Goal: Transaction & Acquisition: Purchase product/service

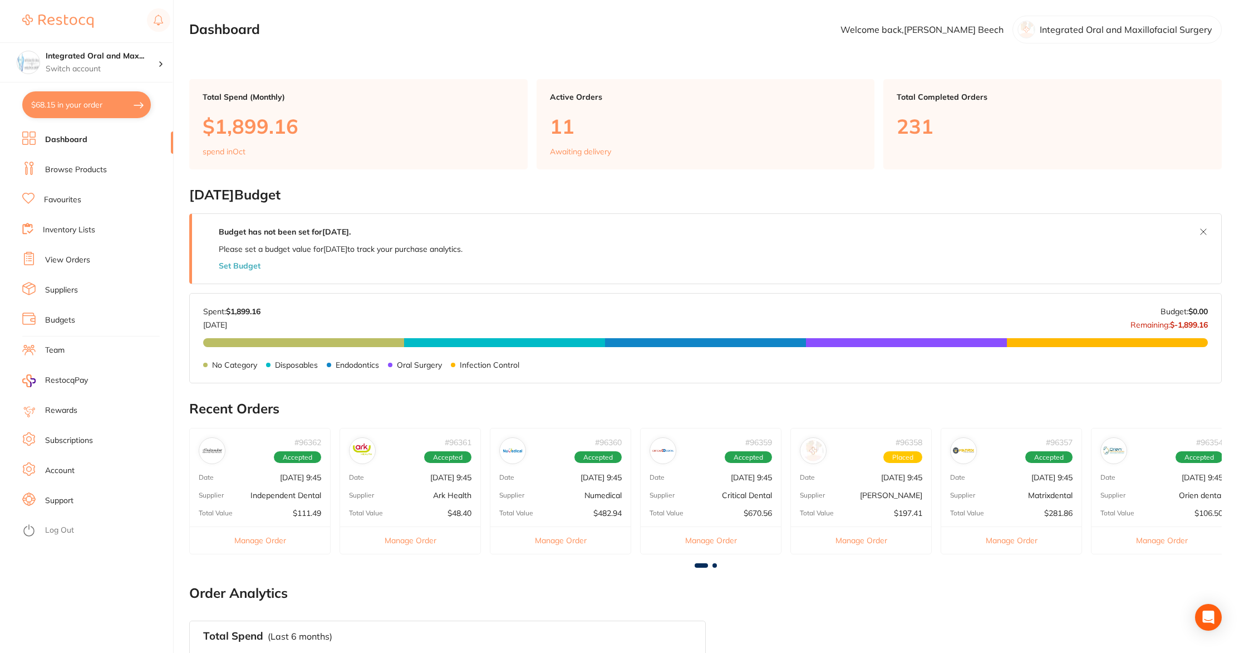
click at [66, 100] on button "$68.15 in your order" at bounding box center [86, 104] width 129 height 27
checkbox input "true"
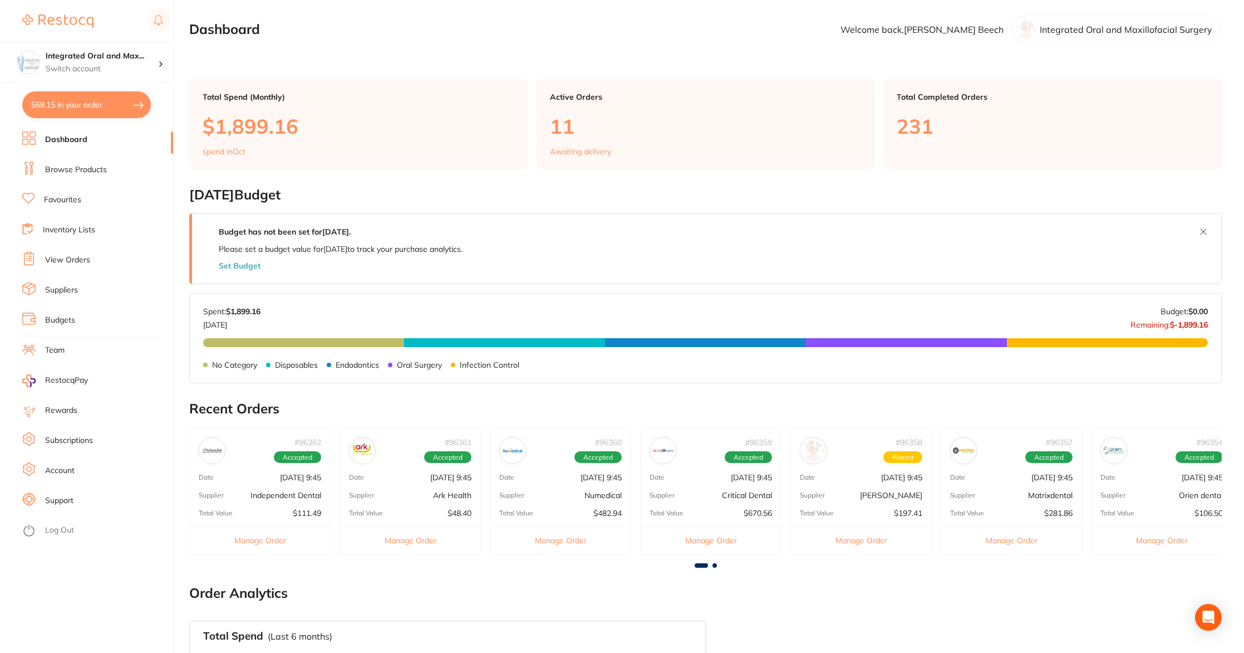
checkbox input "true"
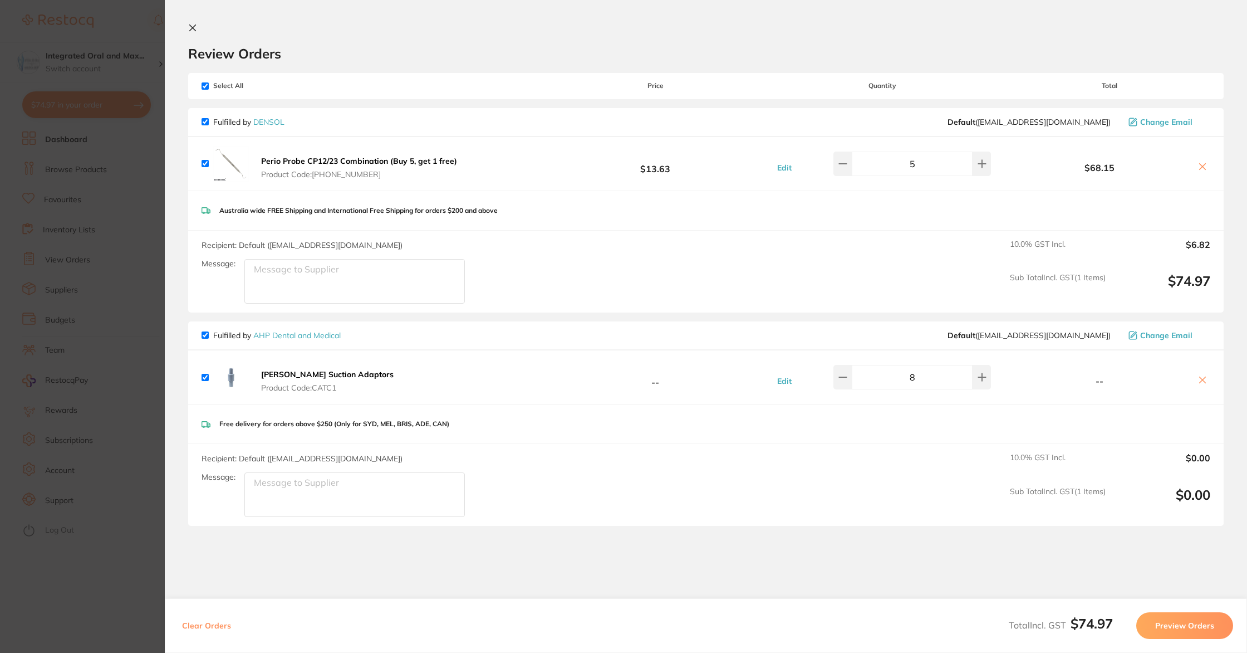
click at [79, 52] on section "Update RRP Set your pre negotiated price for this item. Item Agreed RRP (excl. …" at bounding box center [623, 326] width 1247 height 653
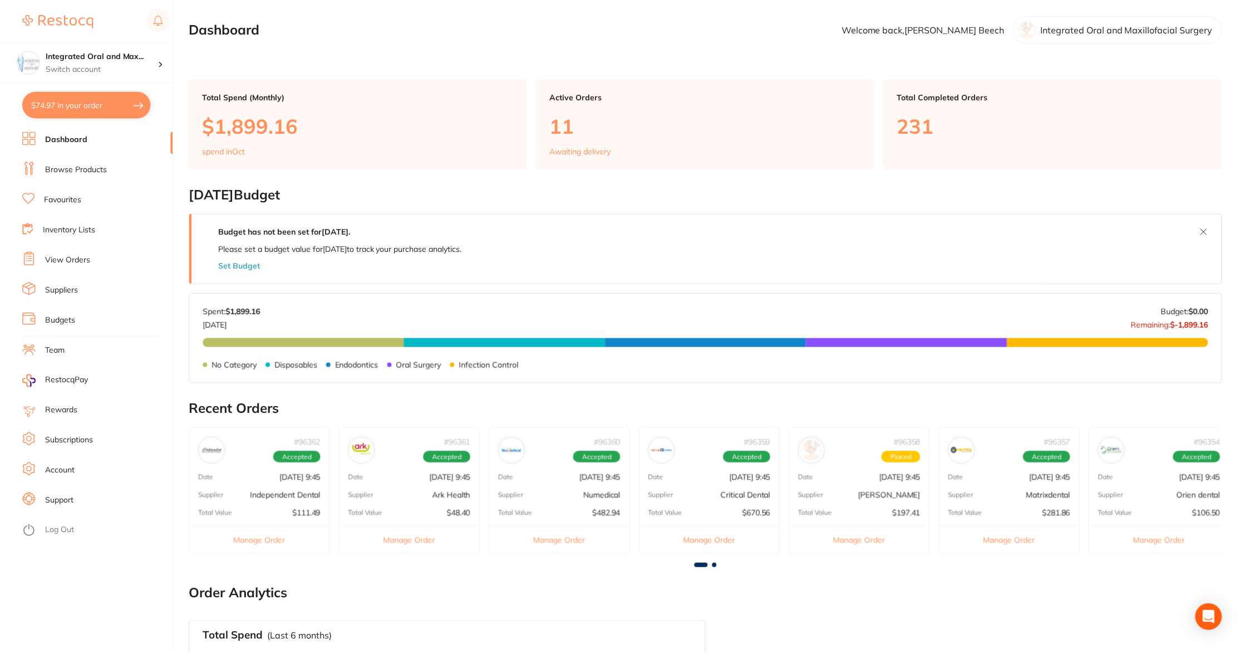
scroll to position [70, 0]
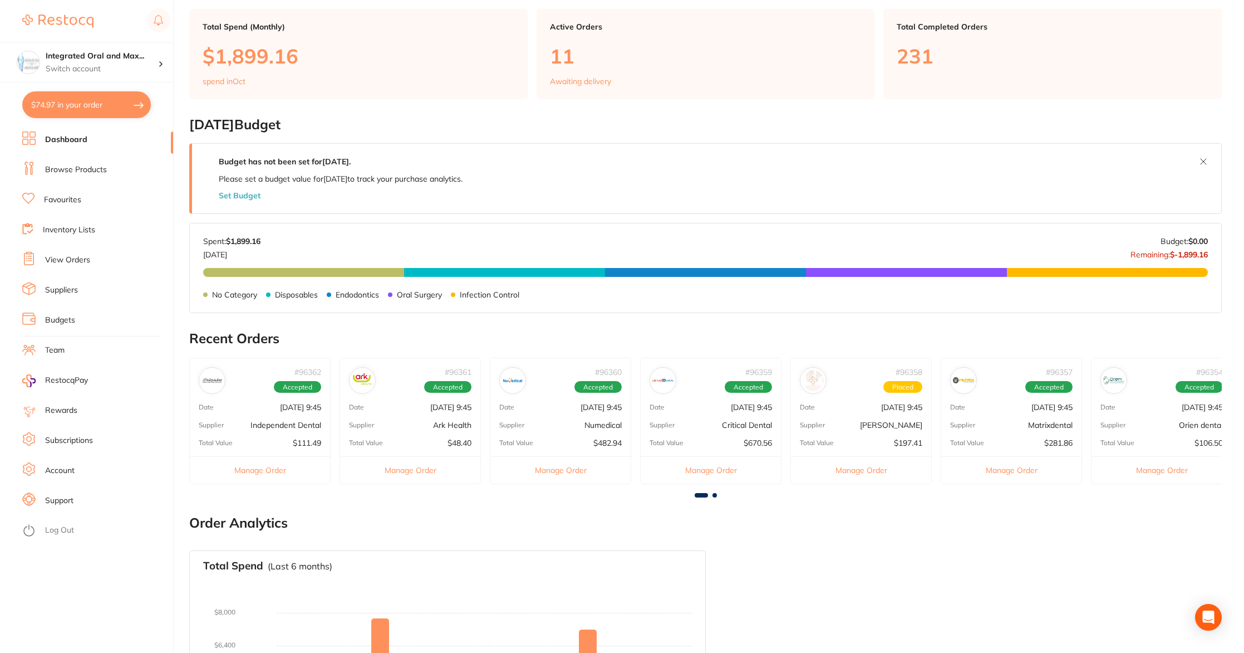
click at [76, 260] on link "View Orders" at bounding box center [67, 259] width 45 height 11
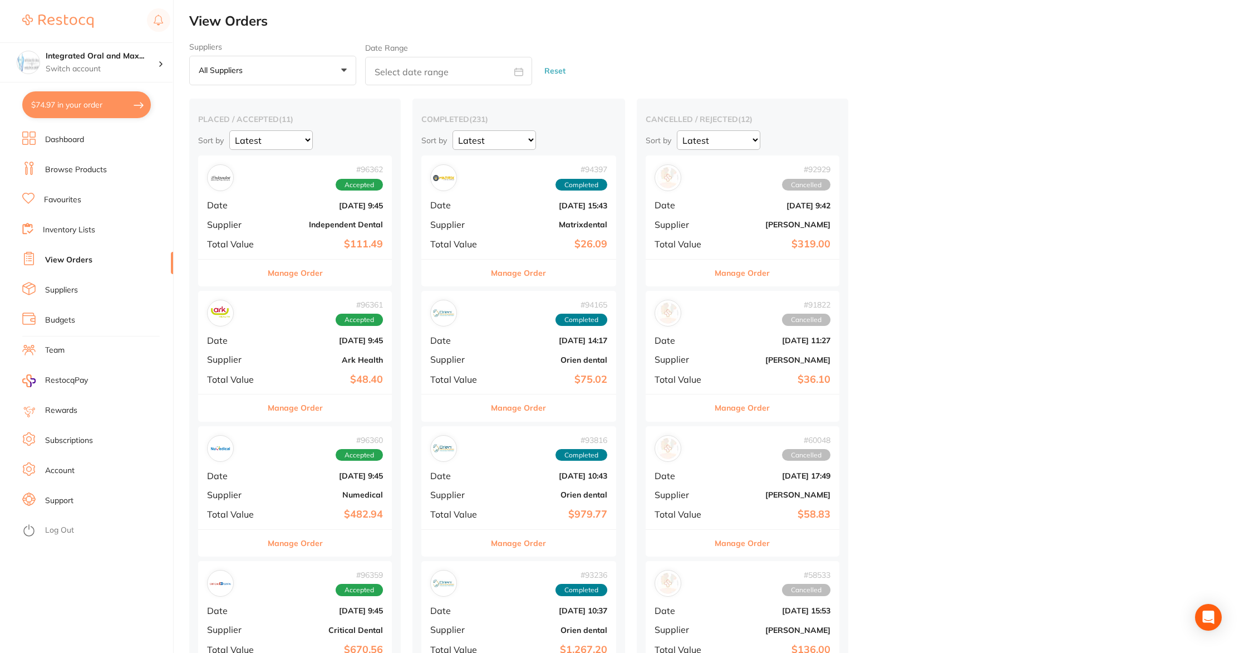
click at [81, 178] on ul "Dashboard Browse Products Favourites Inventory Lists View Orders Suppliers Budg…" at bounding box center [97, 391] width 151 height 521
click at [80, 169] on link "Browse Products" at bounding box center [76, 169] width 62 height 11
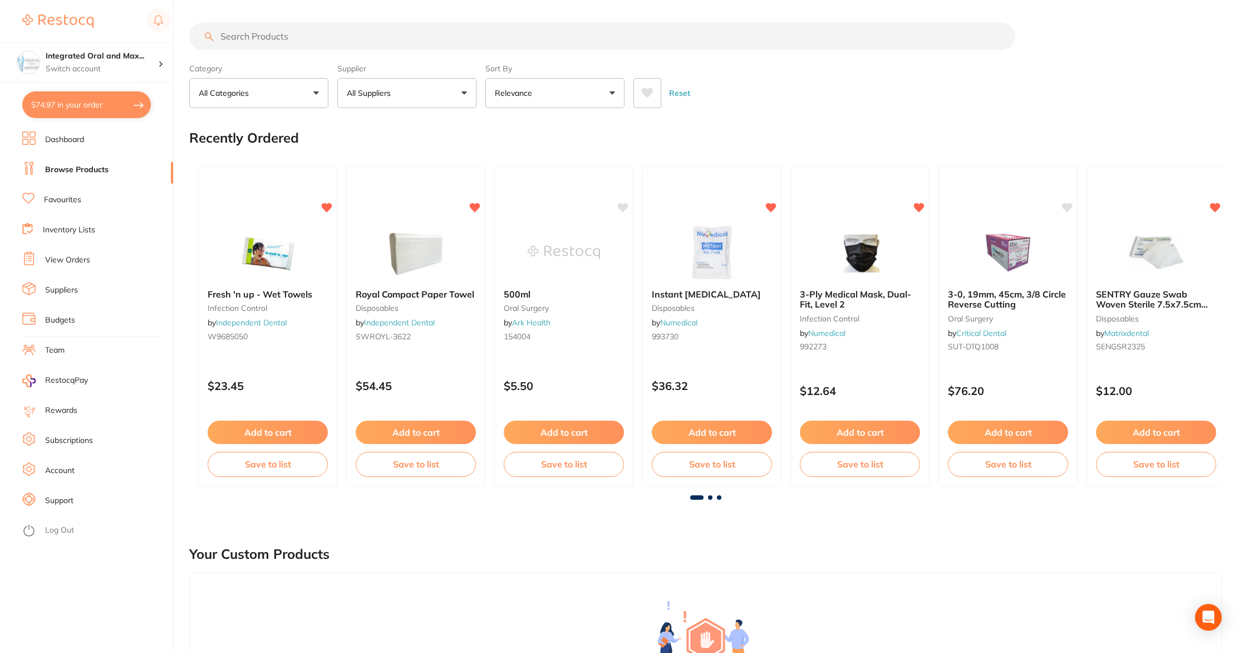
click at [311, 42] on input "search" at bounding box center [602, 36] width 826 height 28
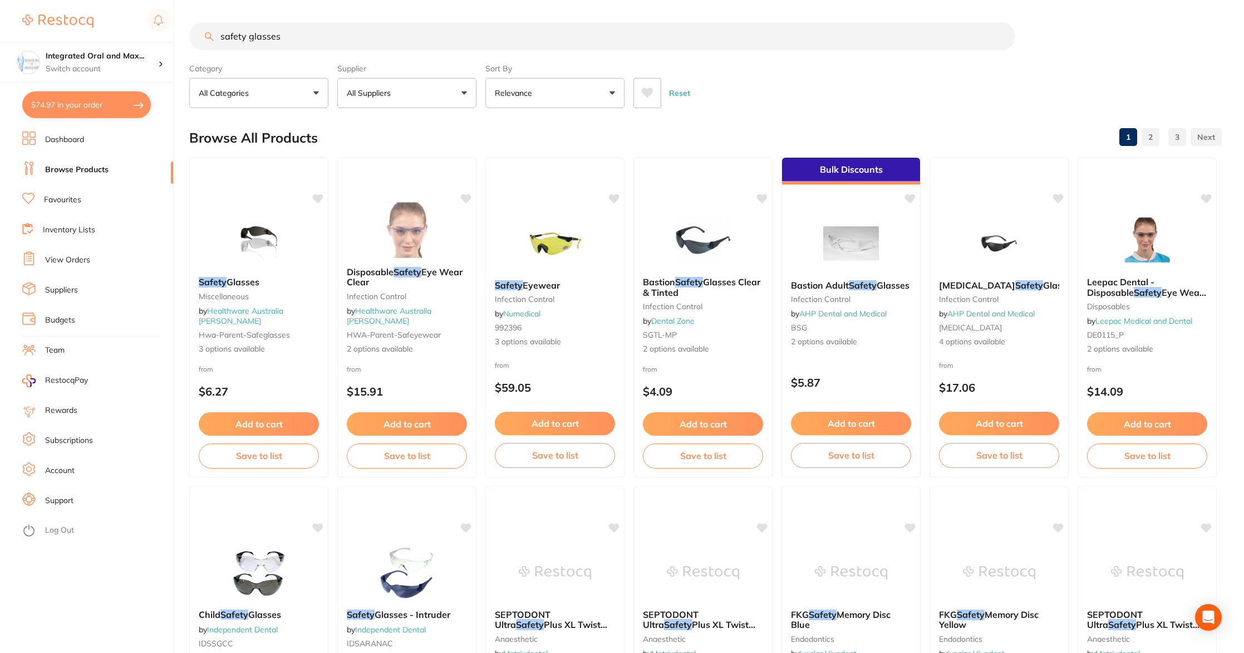
type input "safety glasses"
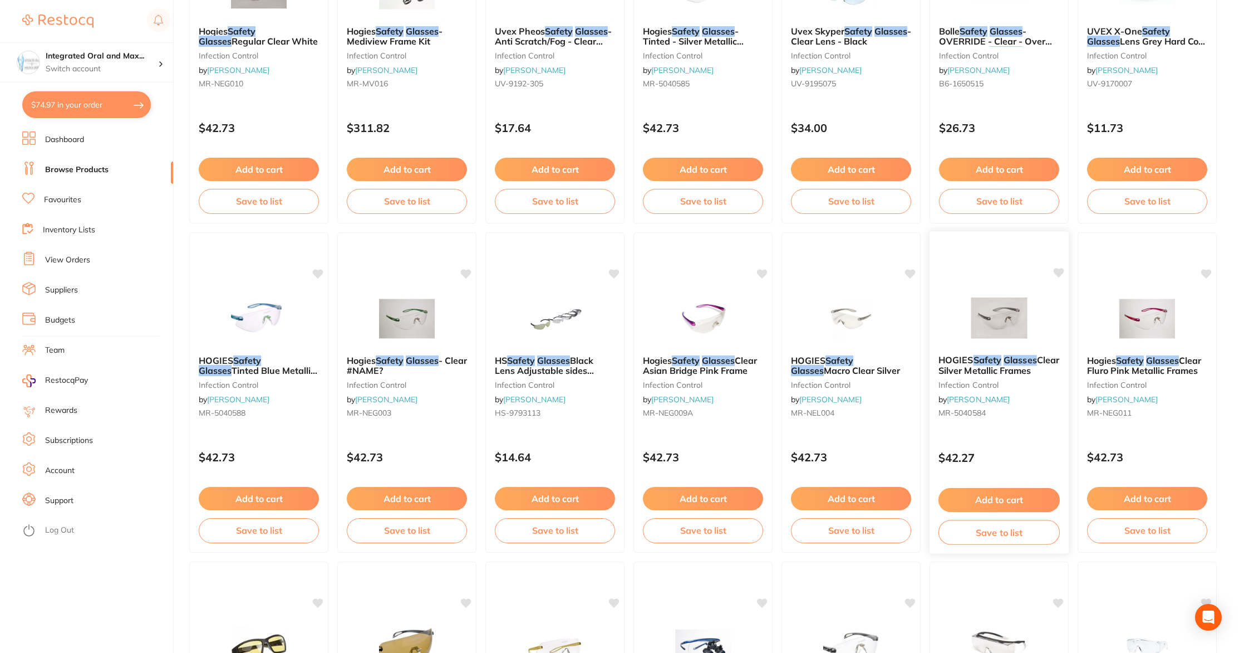
scroll to position [644, 0]
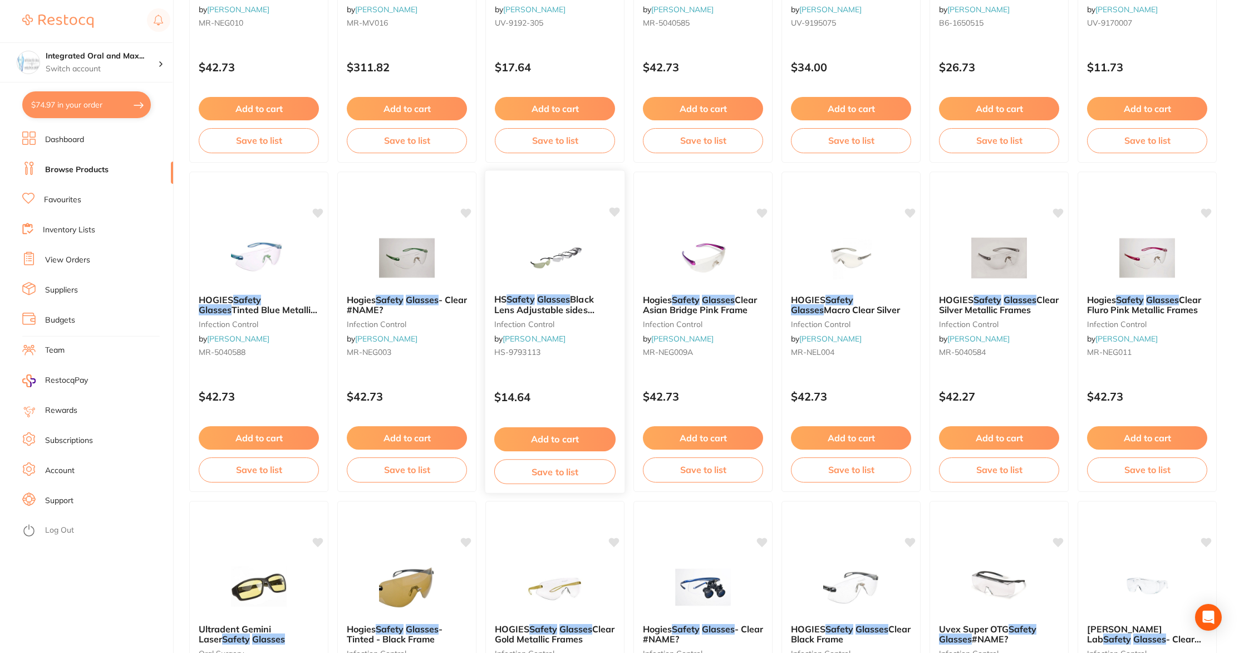
click at [537, 306] on span "Black Lens Adjustable sides antifog" at bounding box center [544, 309] width 100 height 32
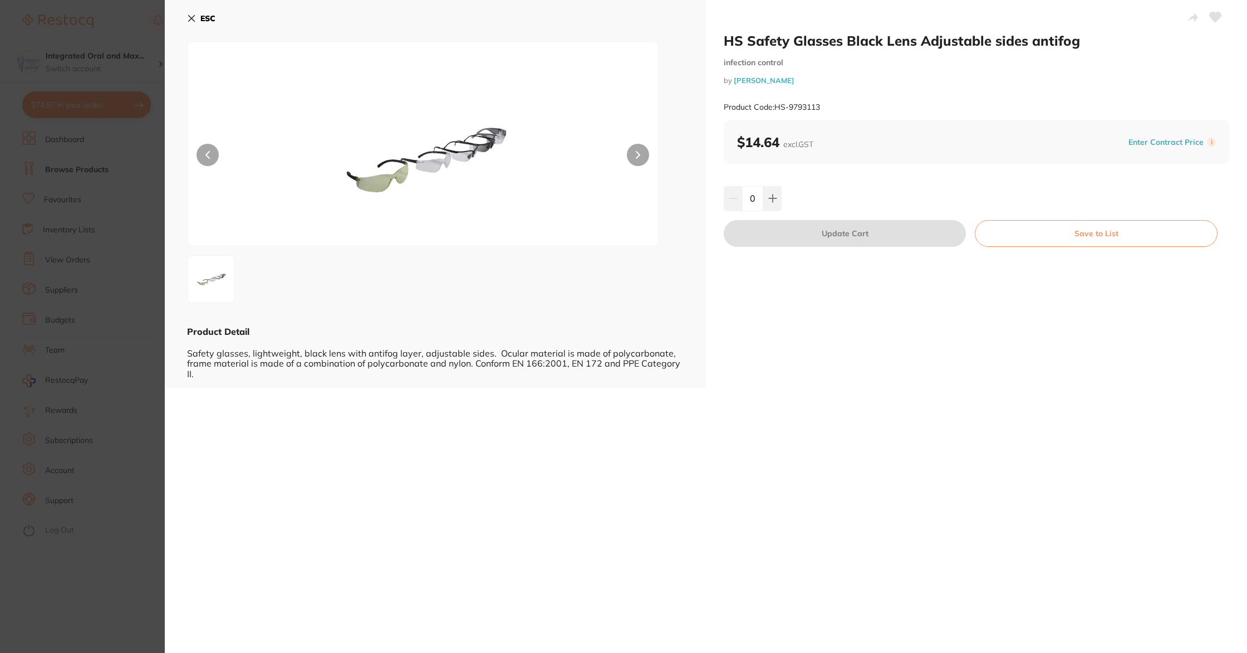
click at [195, 16] on icon at bounding box center [191, 18] width 9 height 9
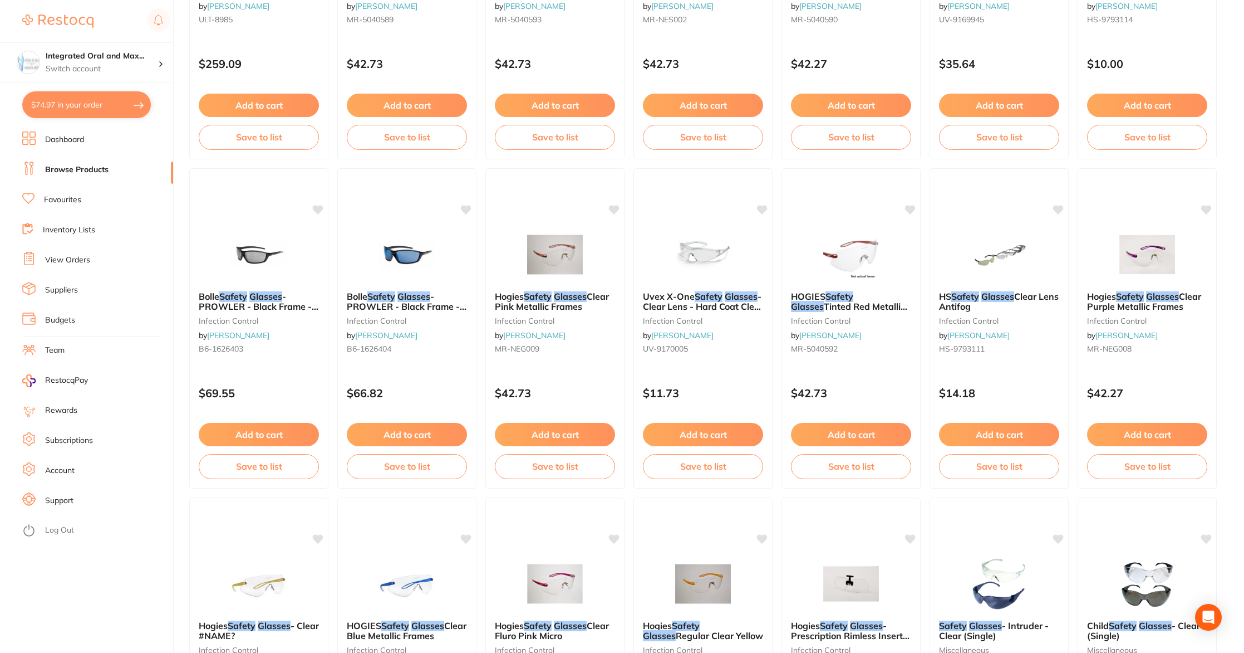
scroll to position [1317, 0]
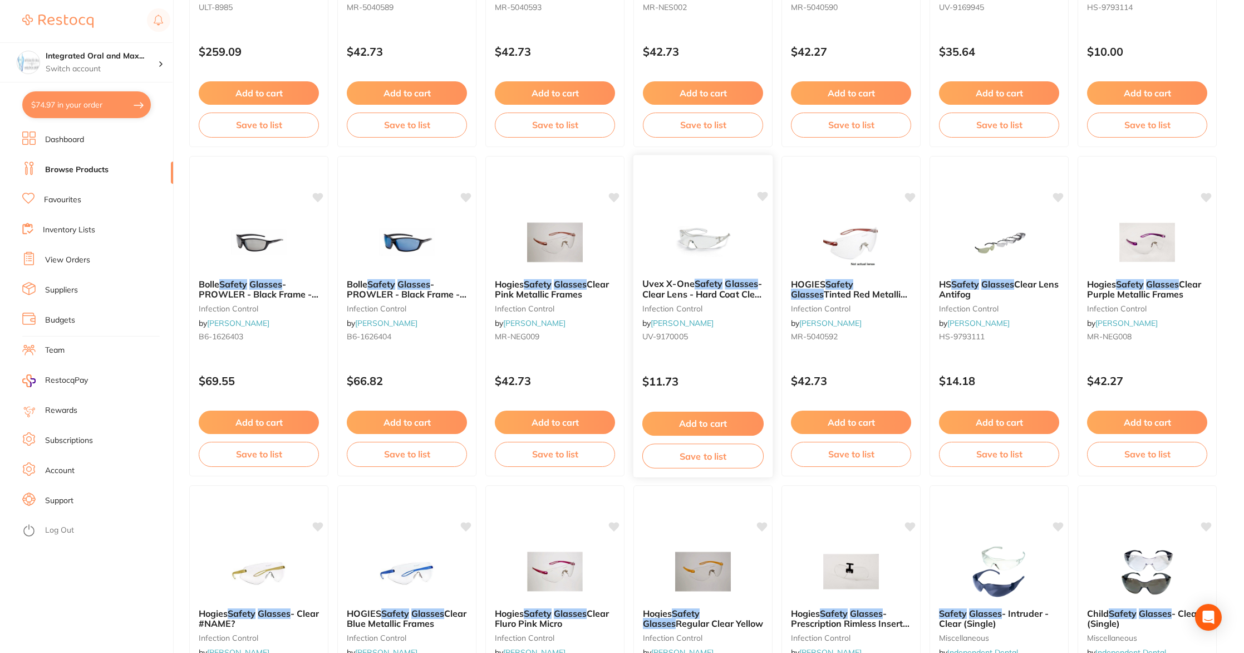
click at [717, 427] on button "Add to cart" at bounding box center [703, 423] width 121 height 24
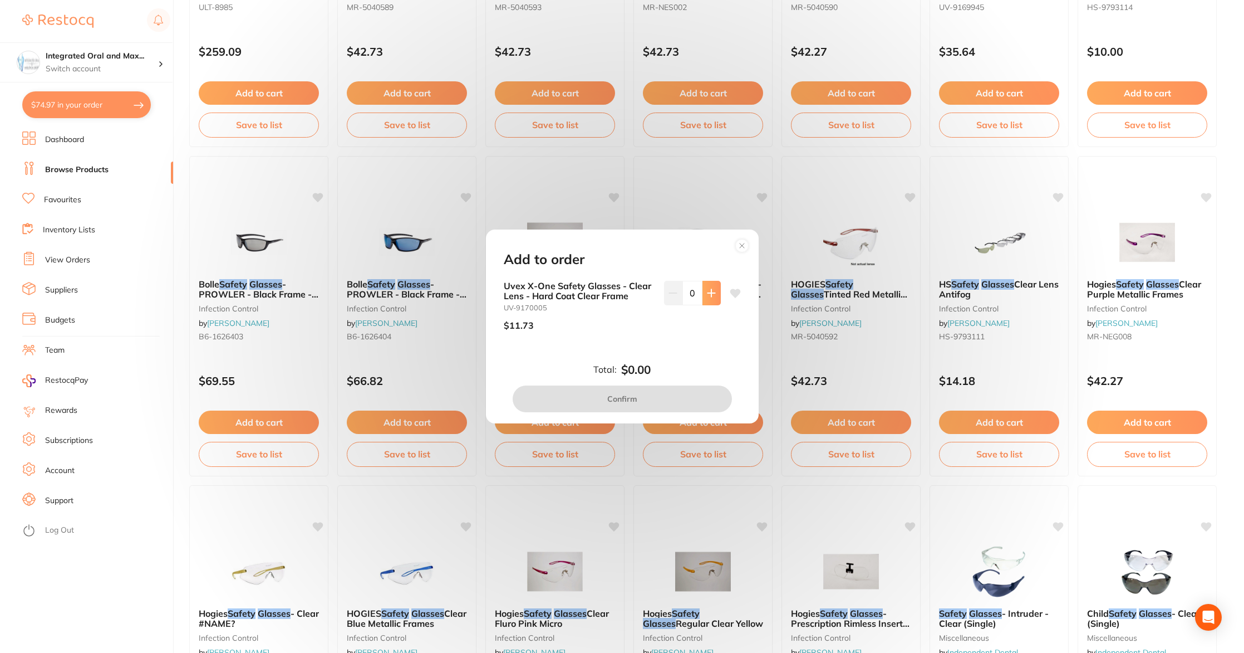
click at [708, 293] on icon at bounding box center [711, 292] width 7 height 7
type input "2"
click at [666, 394] on button "Confirm" at bounding box center [622, 398] width 219 height 27
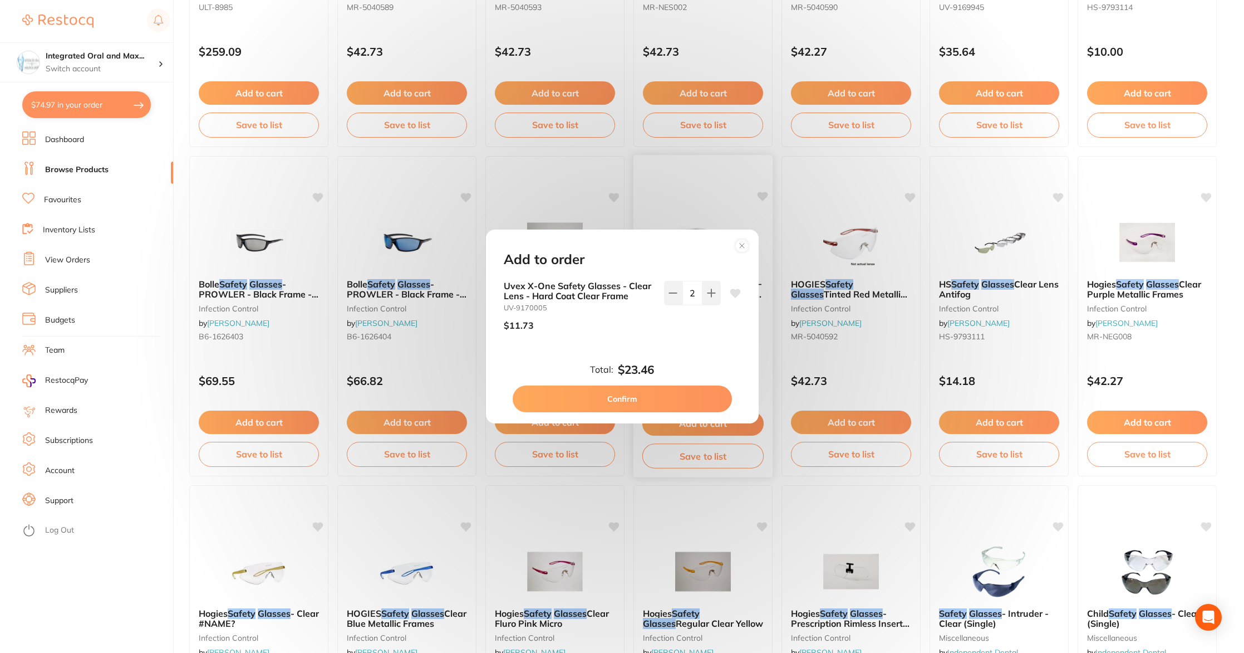
checkbox input "false"
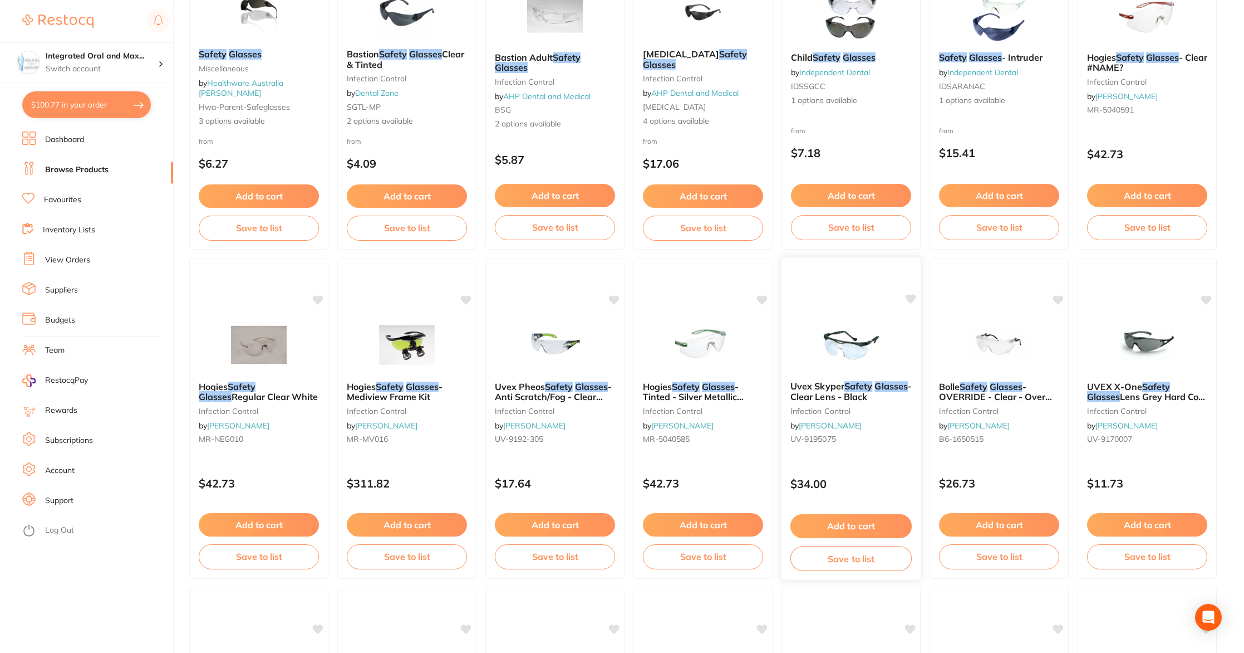
scroll to position [237, 0]
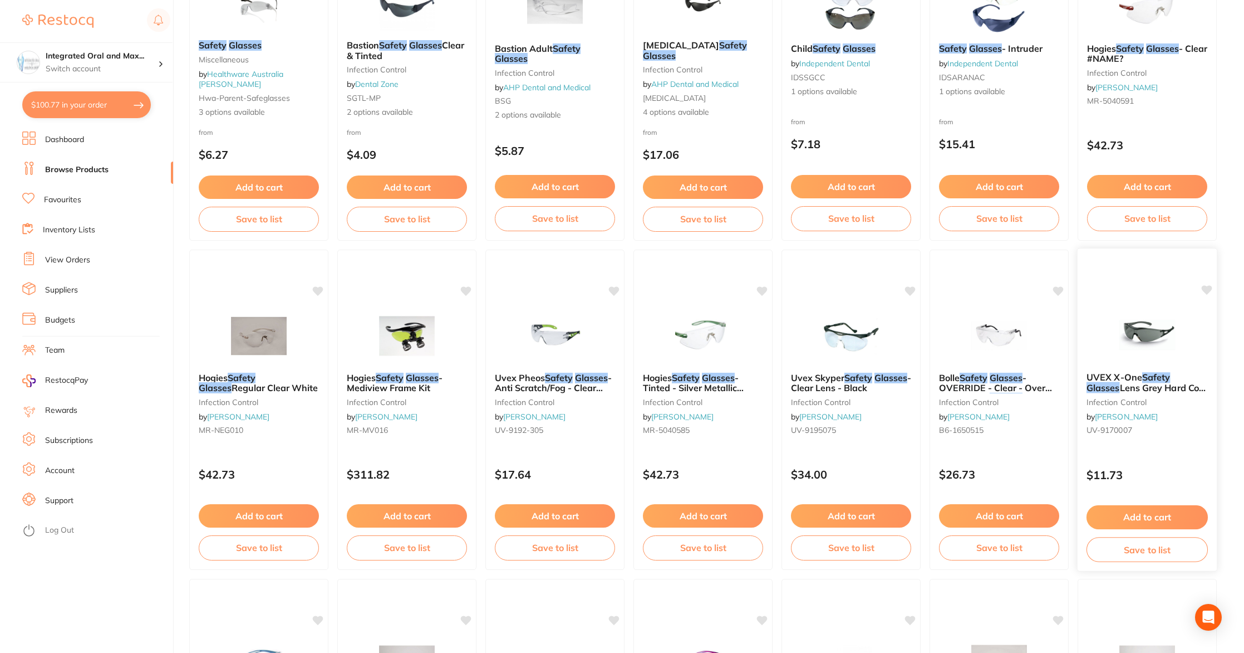
click at [1118, 390] on span "Lens Grey Hard Coat Grey Frame" at bounding box center [1147, 393] width 121 height 22
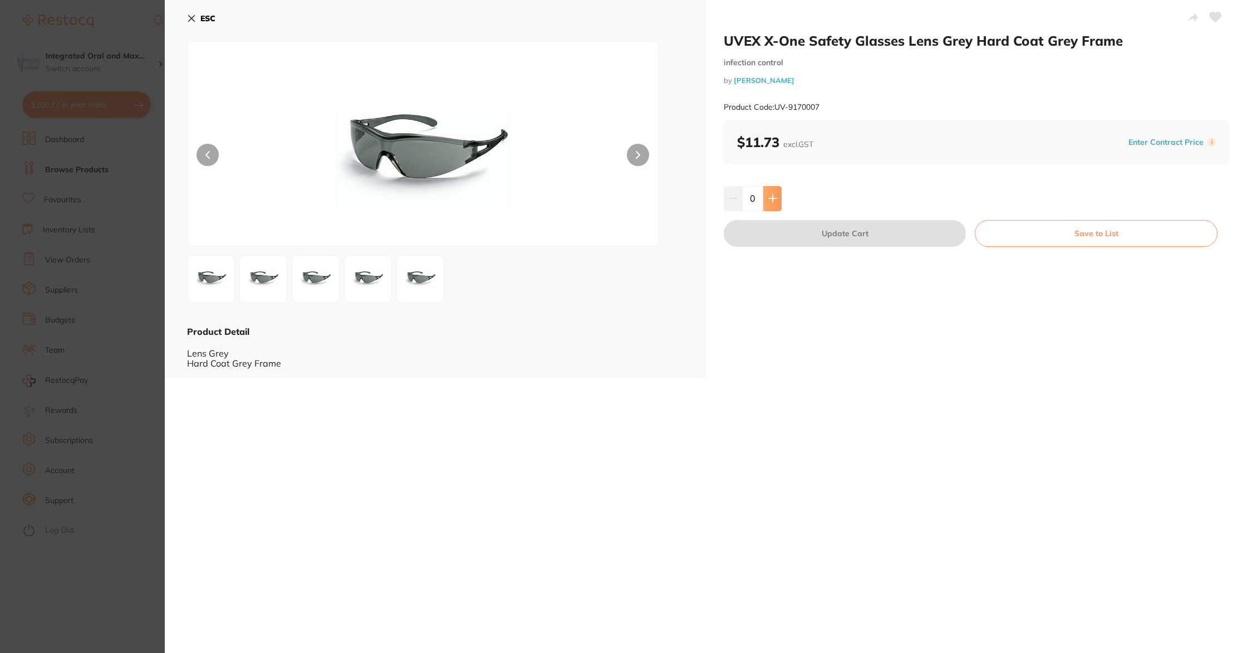
click at [768, 188] on button at bounding box center [772, 198] width 18 height 24
type input "1"
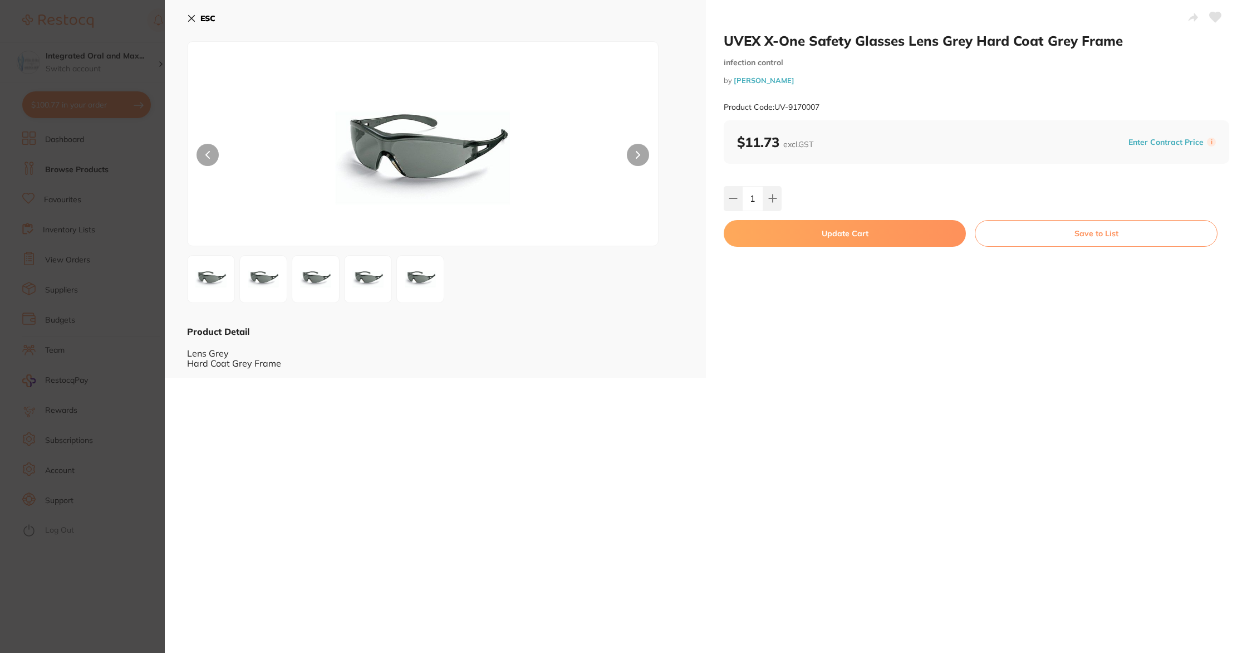
click at [815, 232] on button "Update Cart" at bounding box center [845, 233] width 242 height 27
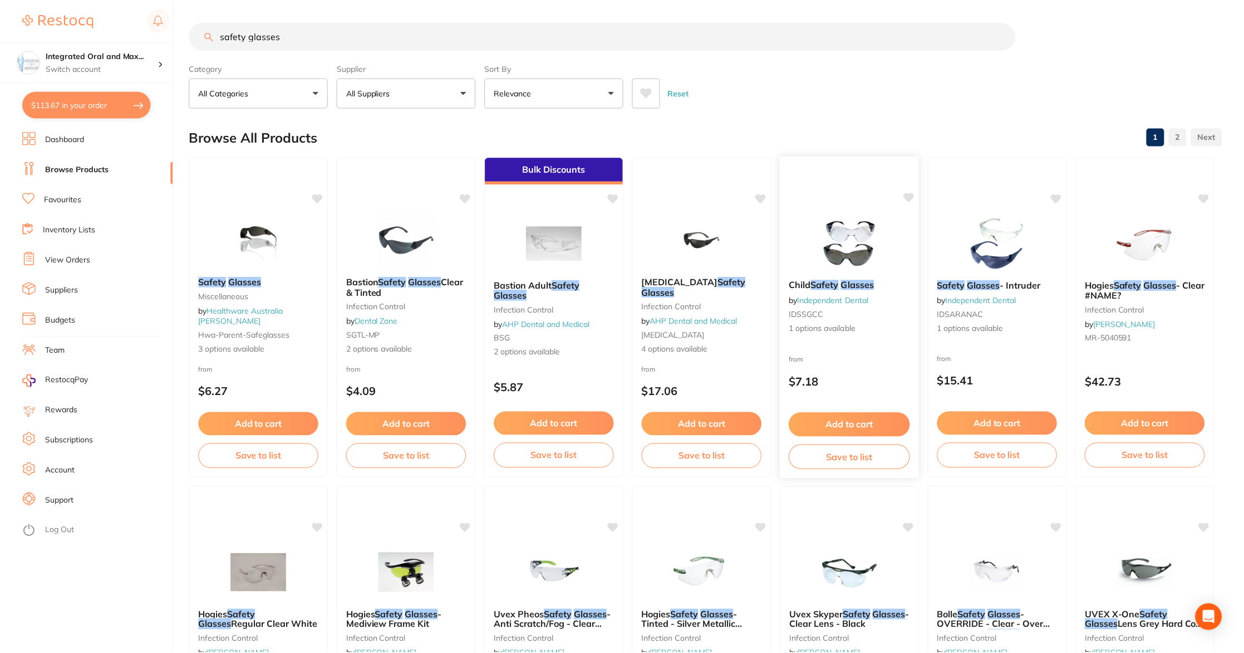
scroll to position [237, 0]
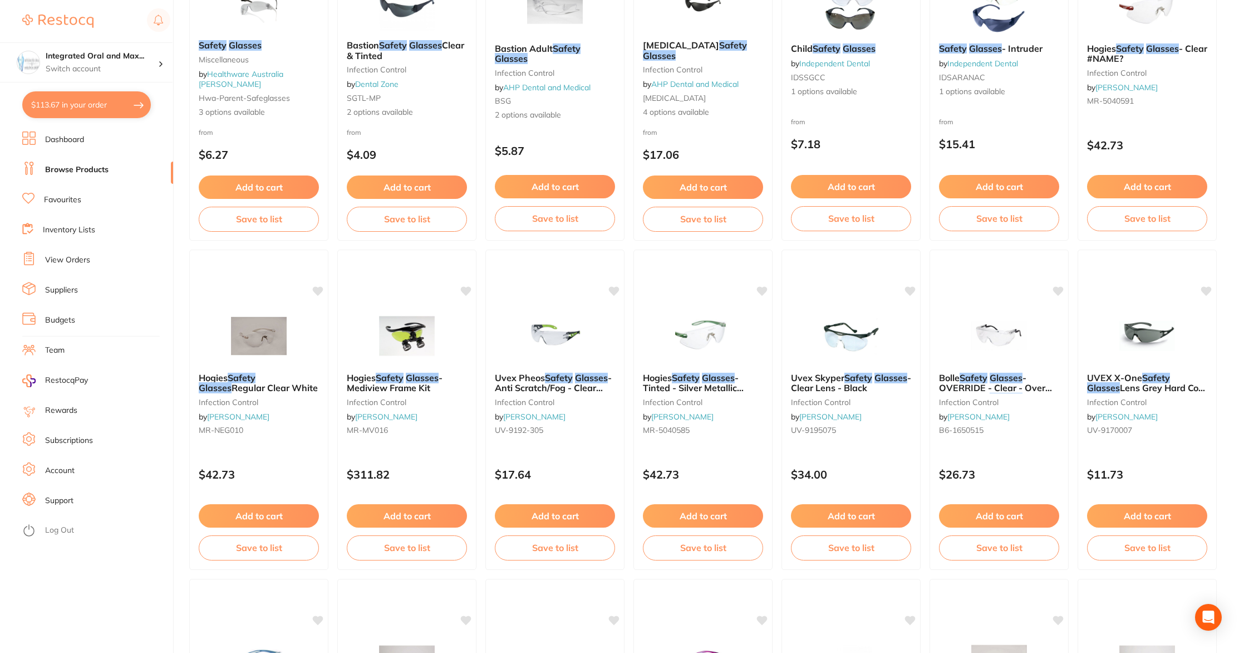
click at [96, 103] on button "$113.67 in your order" at bounding box center [86, 104] width 129 height 27
checkbox input "true"
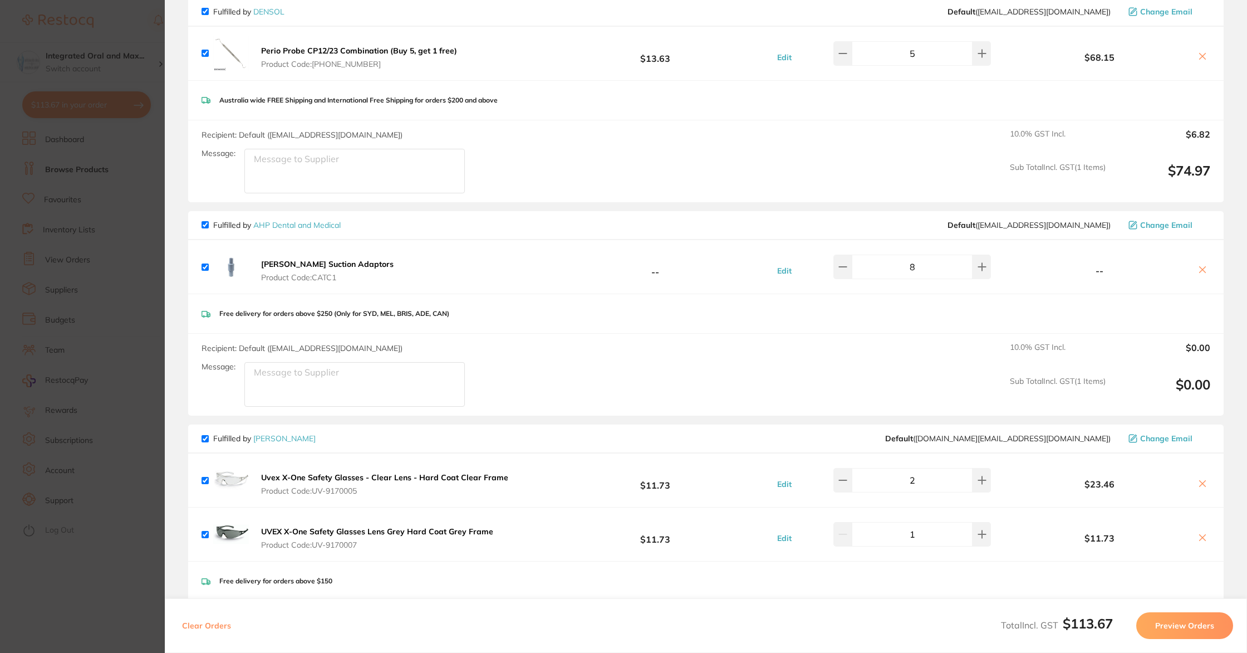
scroll to position [0, 0]
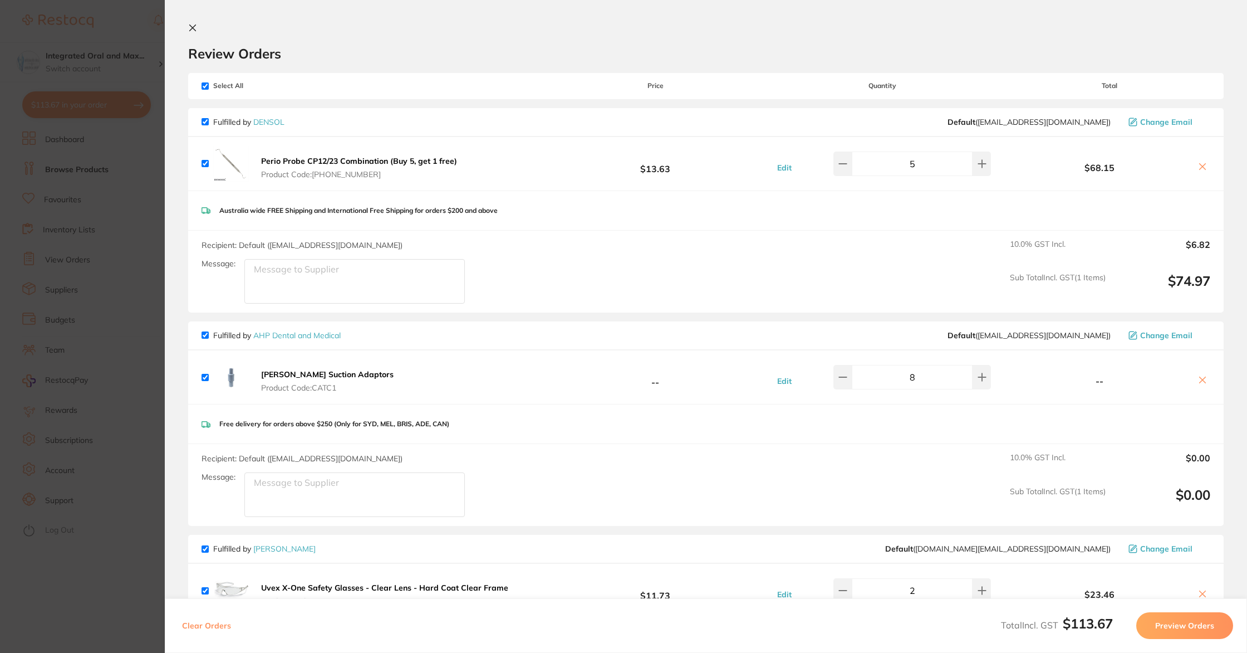
click at [192, 28] on icon at bounding box center [193, 28] width 6 height 6
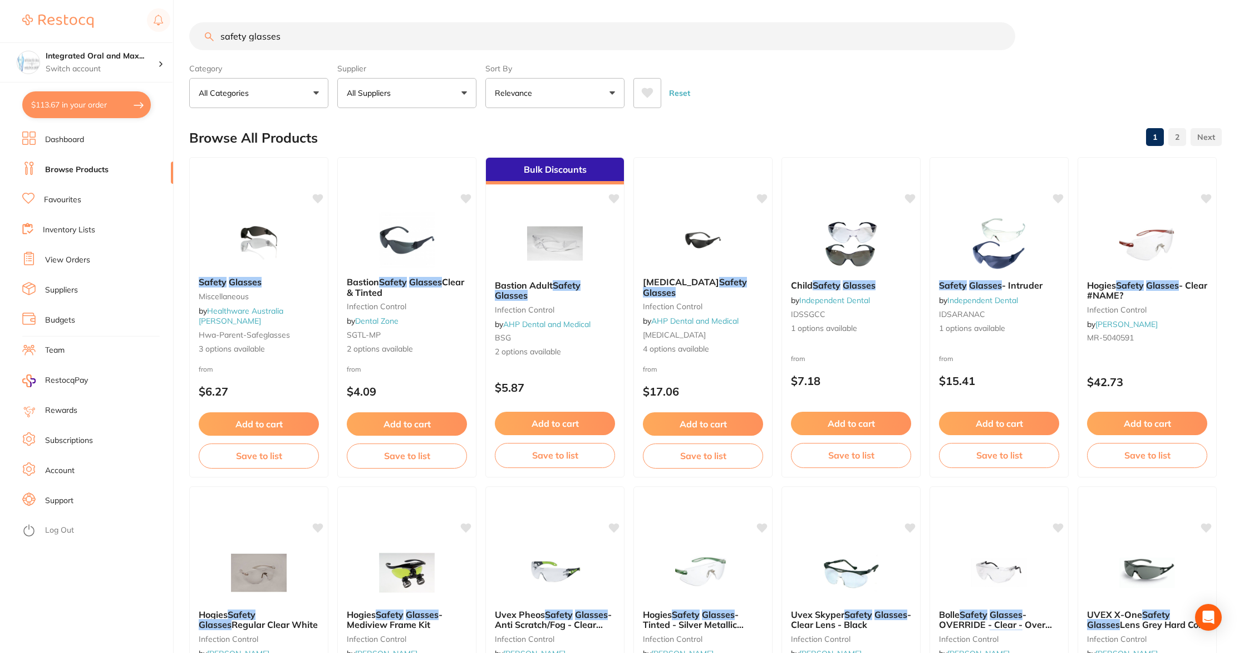
click at [298, 36] on input "safety glasses" at bounding box center [602, 36] width 826 height 28
drag, startPoint x: 305, startPoint y: 40, endPoint x: 179, endPoint y: 28, distance: 126.3
click at [179, 28] on div "$113.67 Integrated Oral and Max... Switch account Integrated [MEDICAL_DATA] $11…" at bounding box center [622, 326] width 1244 height 653
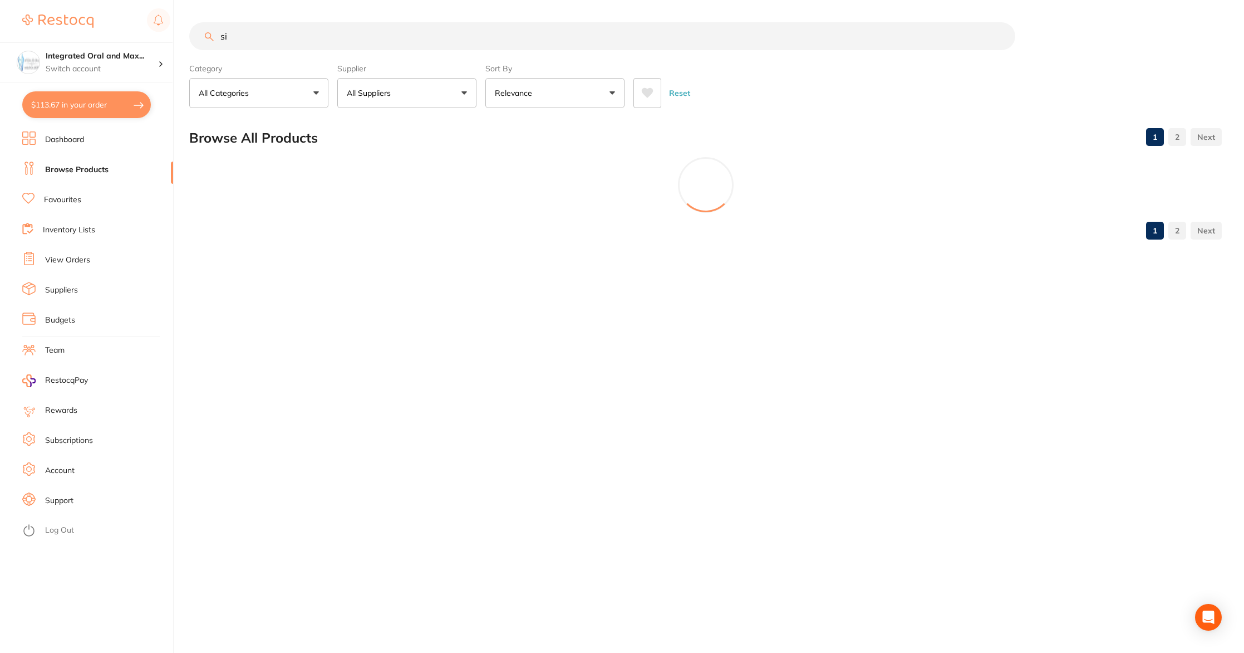
type input "s"
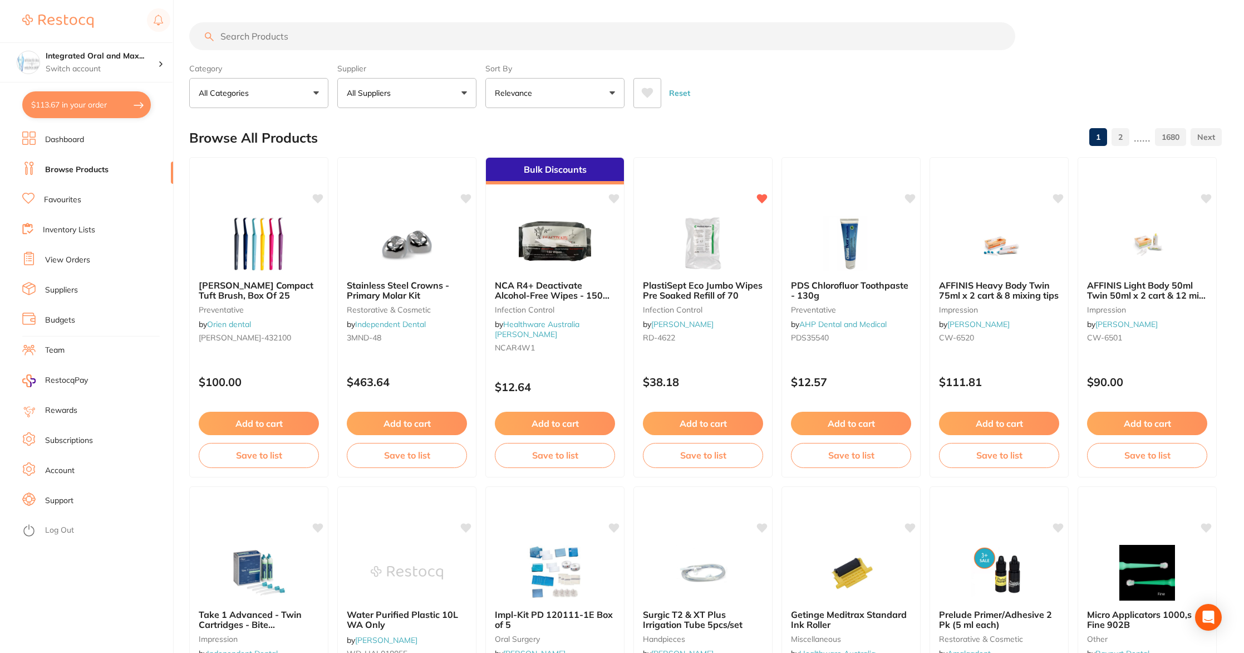
click at [380, 37] on input "search" at bounding box center [602, 36] width 826 height 28
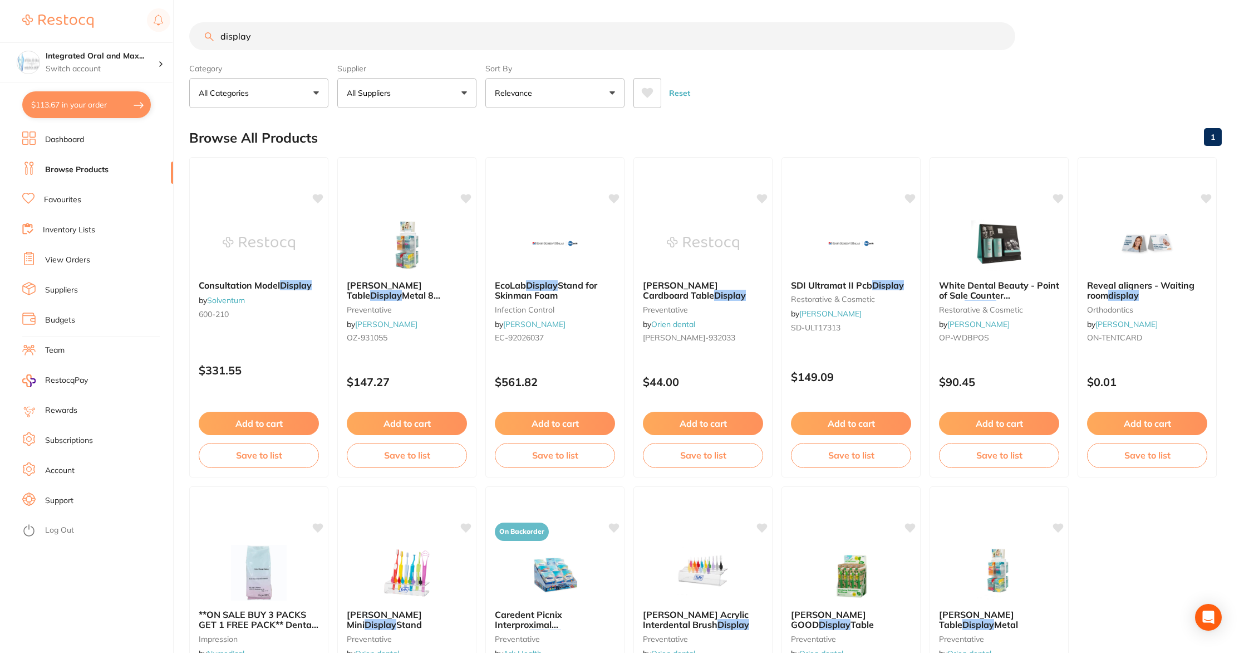
type input "display"
click at [453, 90] on button "All Suppliers" at bounding box center [406, 93] width 139 height 30
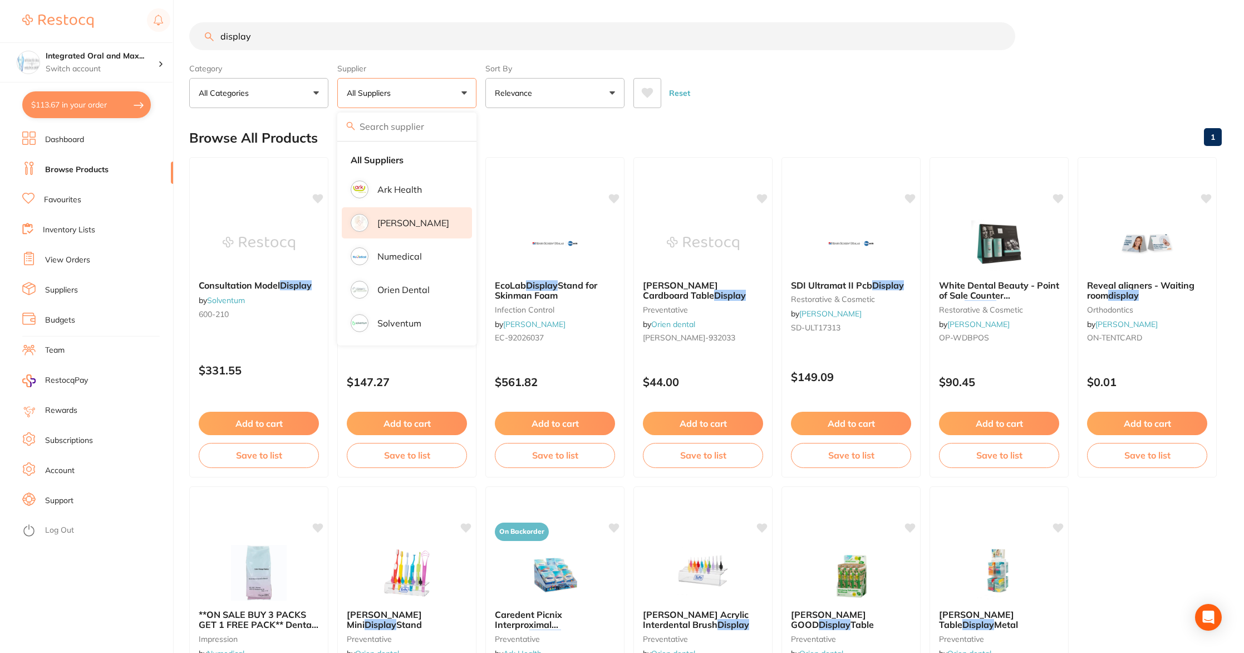
click at [416, 218] on p "[PERSON_NAME]" at bounding box center [414, 223] width 72 height 10
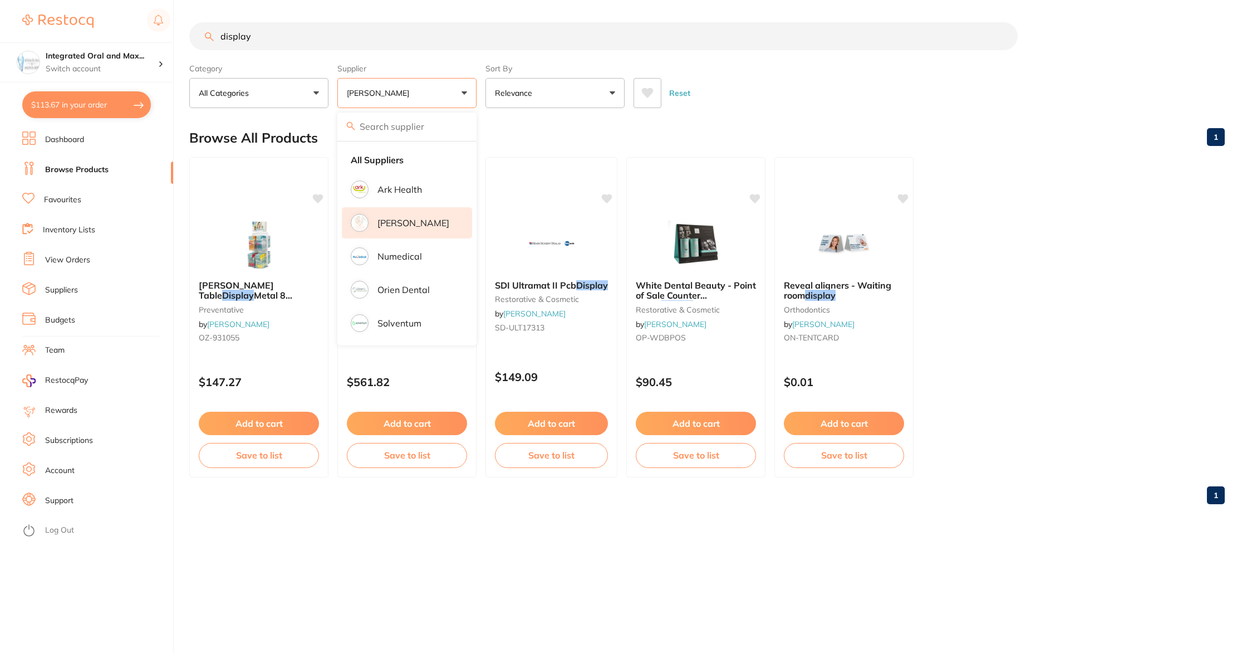
click at [749, 57] on section "display Category All Categories All Categories infection control orthodontics p…" at bounding box center [707, 65] width 1036 height 86
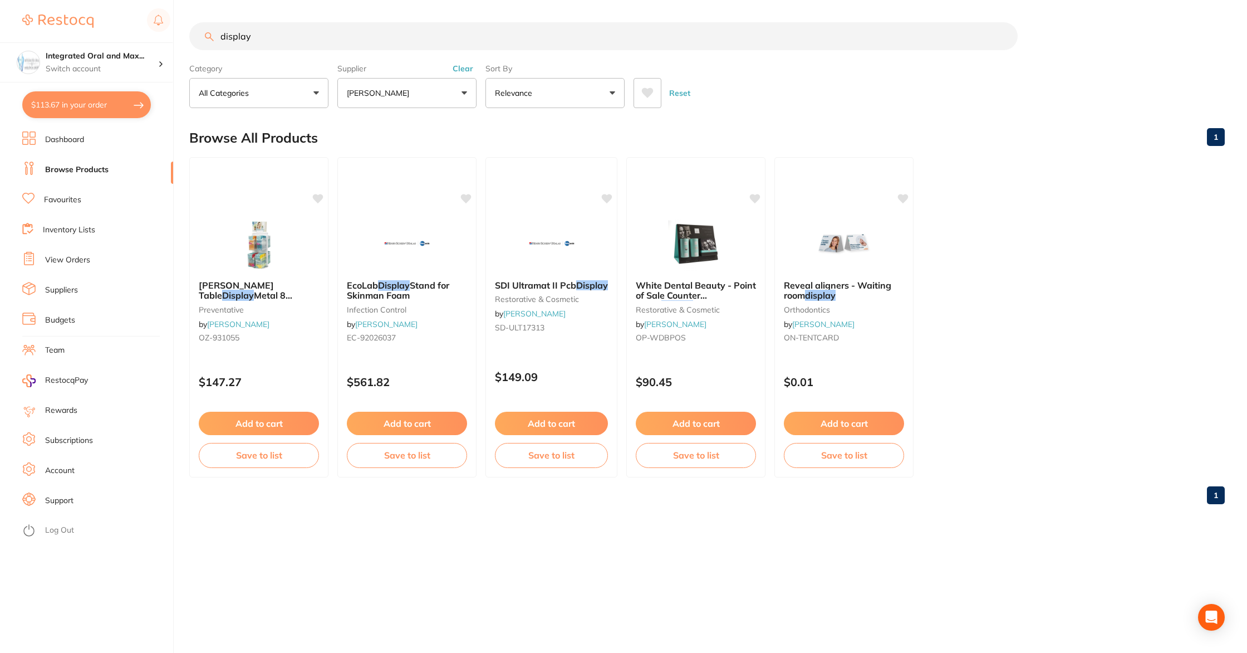
click at [414, 89] on p "[PERSON_NAME]" at bounding box center [380, 92] width 67 height 11
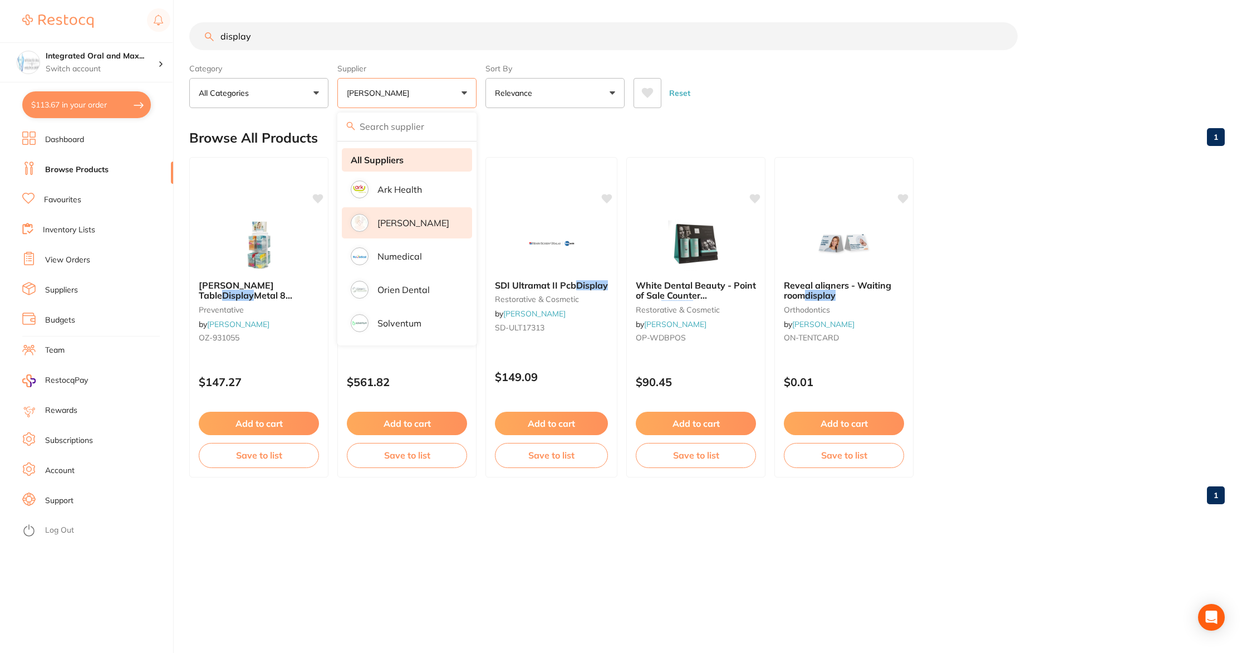
click at [407, 156] on li "All Suppliers" at bounding box center [407, 159] width 130 height 23
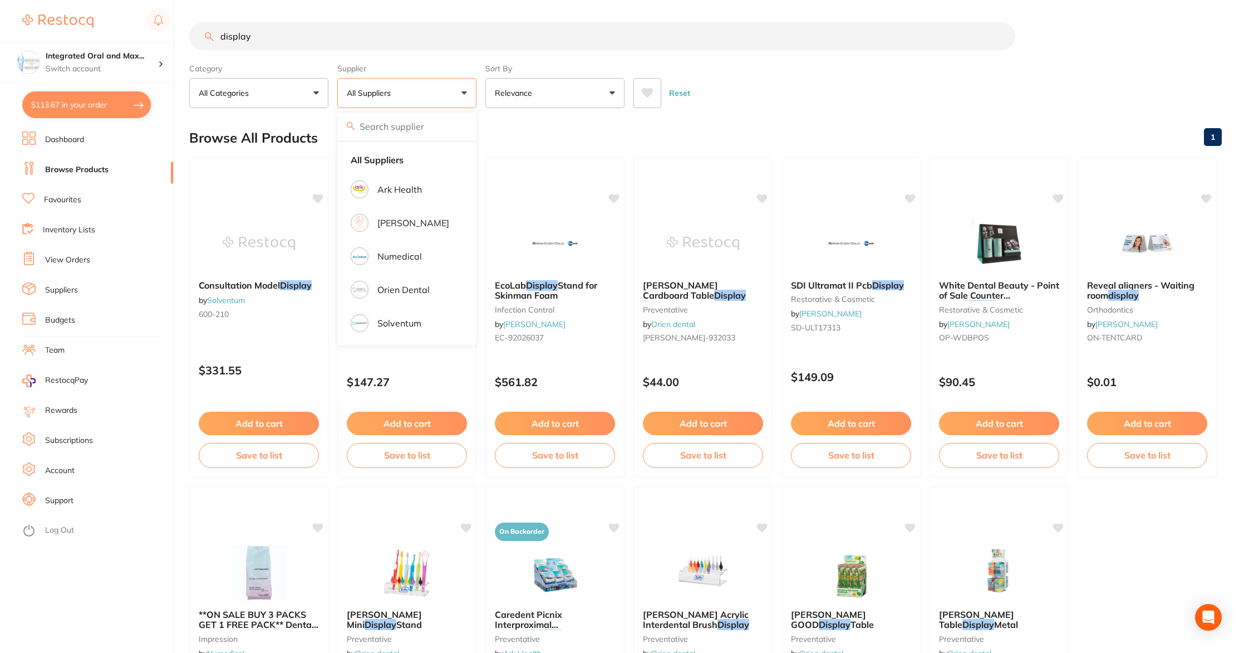
click at [300, 37] on input "display" at bounding box center [602, 36] width 826 height 28
drag, startPoint x: 300, startPoint y: 46, endPoint x: 143, endPoint y: 22, distance: 158.8
click at [143, 22] on div "$113.67 Integrated Oral and Max... Switch account Integrated [MEDICAL_DATA] $11…" at bounding box center [622, 326] width 1244 height 653
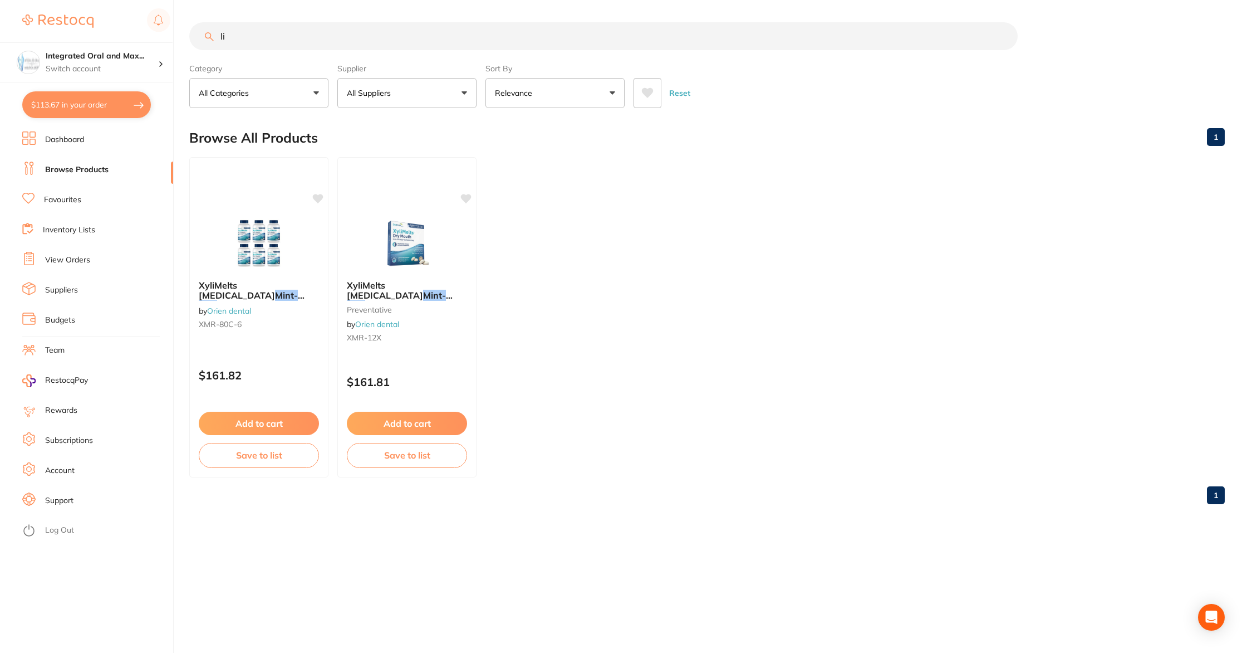
type input "l"
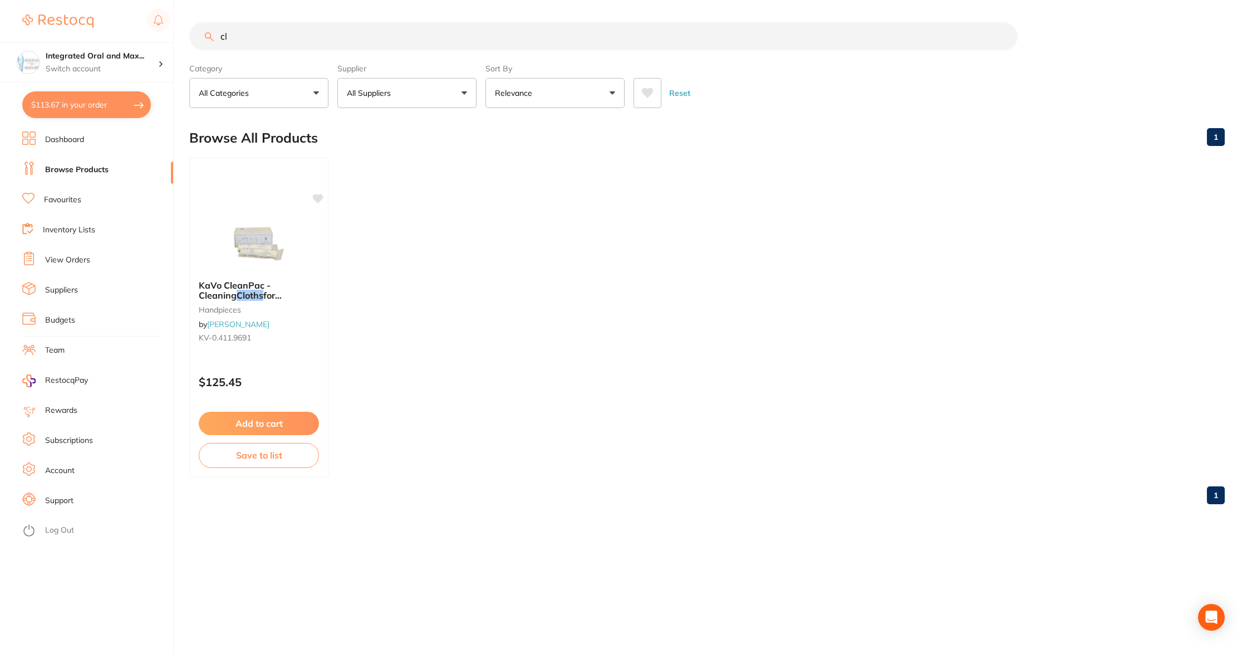
type input "c"
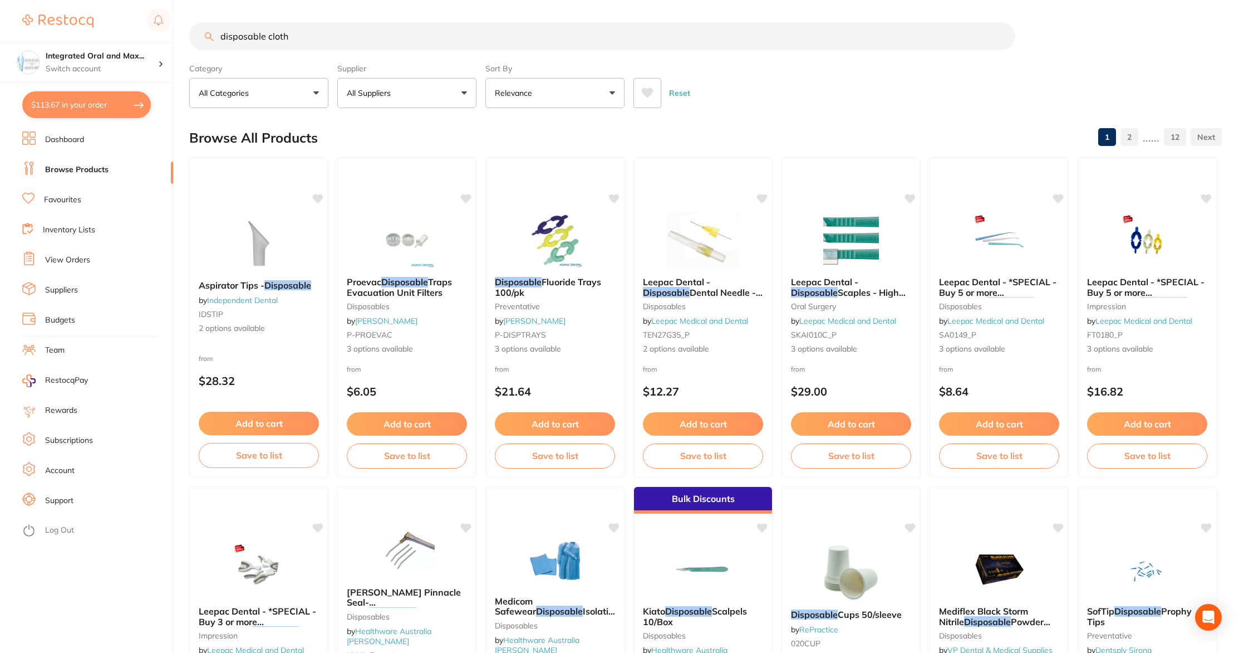
click at [465, 97] on button "All Suppliers" at bounding box center [406, 93] width 139 height 30
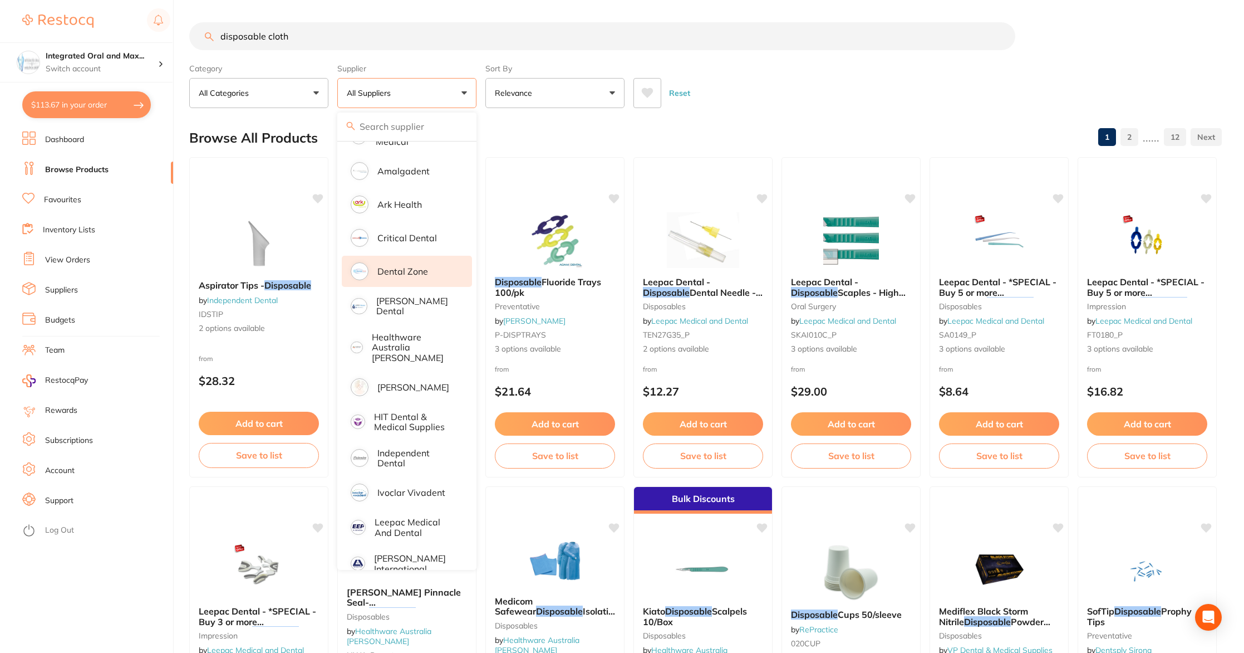
scroll to position [171, 0]
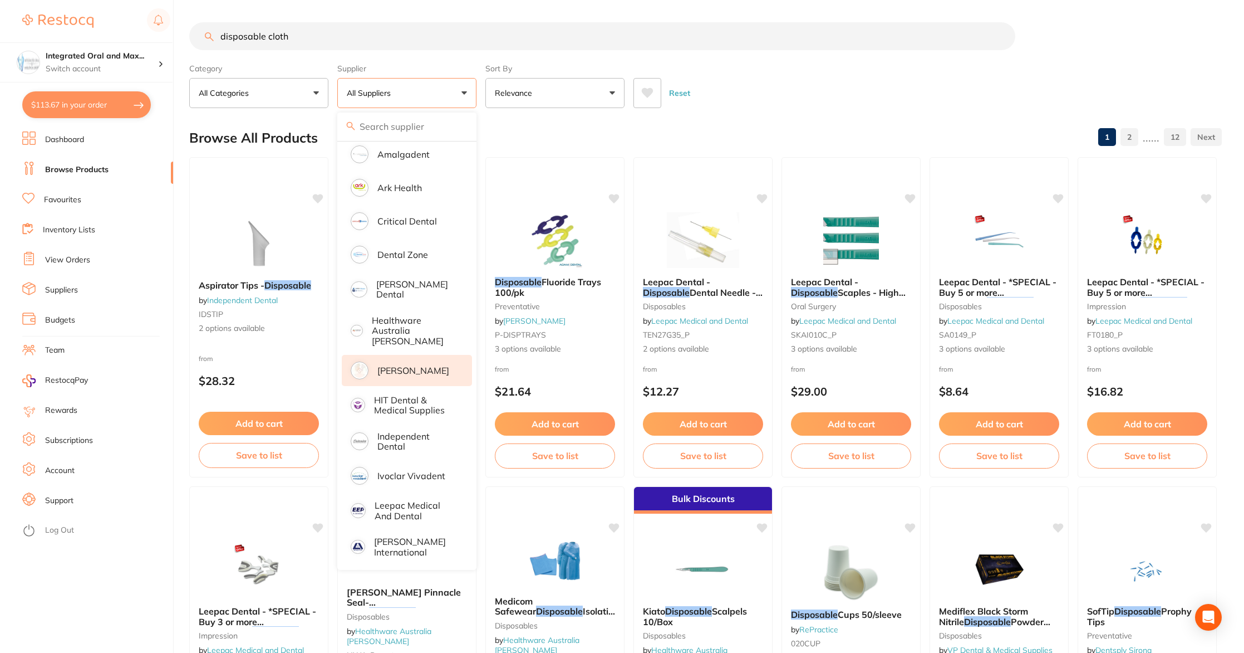
click at [405, 365] on p "[PERSON_NAME]" at bounding box center [414, 370] width 72 height 10
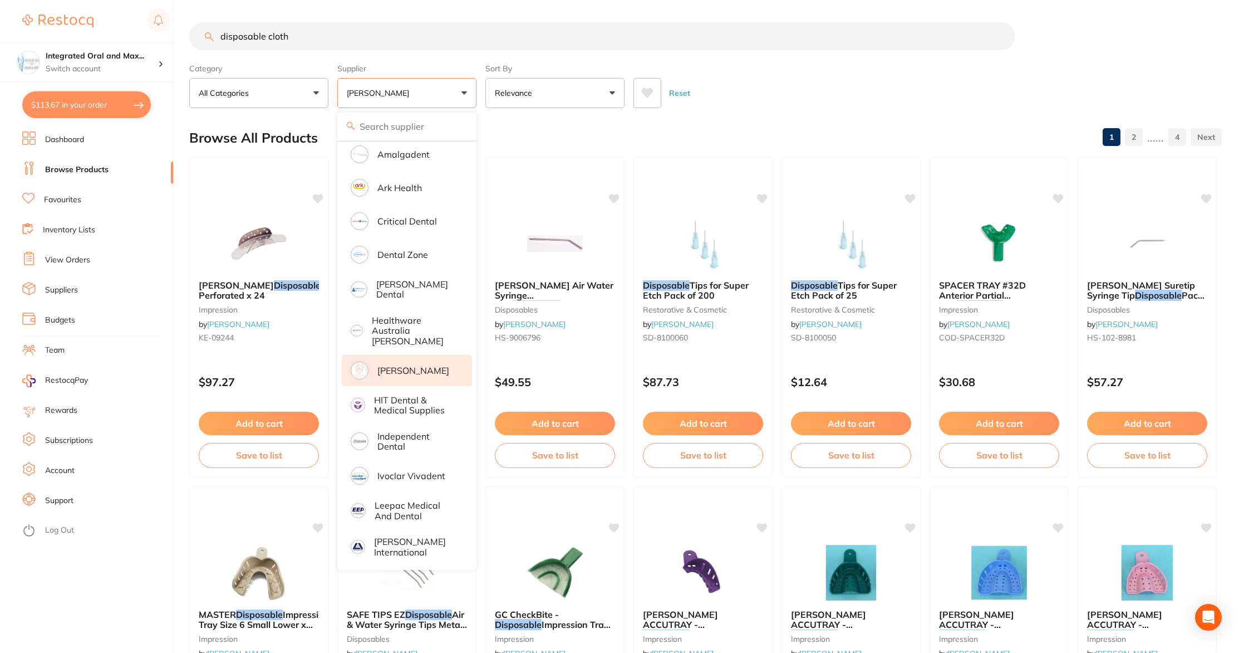
drag, startPoint x: 312, startPoint y: 37, endPoint x: 149, endPoint y: 34, distance: 163.2
click at [149, 34] on div "$113.67 Integrated Oral and Max... Switch account Integrated [MEDICAL_DATA] $11…" at bounding box center [622, 326] width 1244 height 653
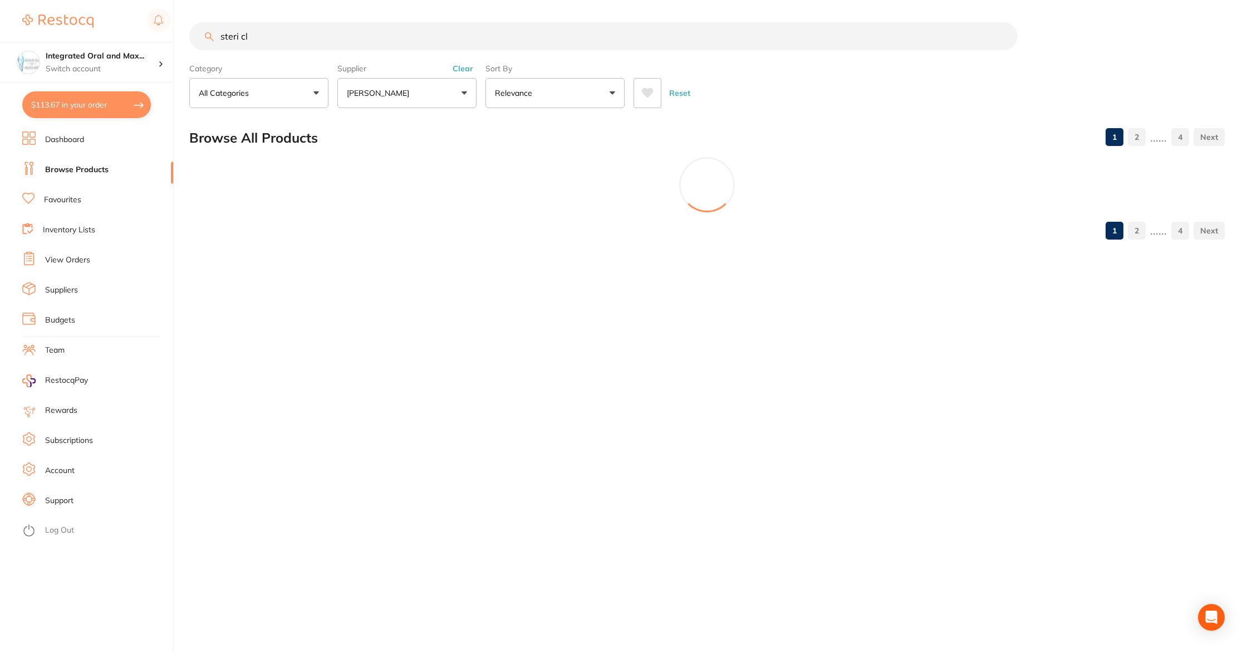
scroll to position [0, 0]
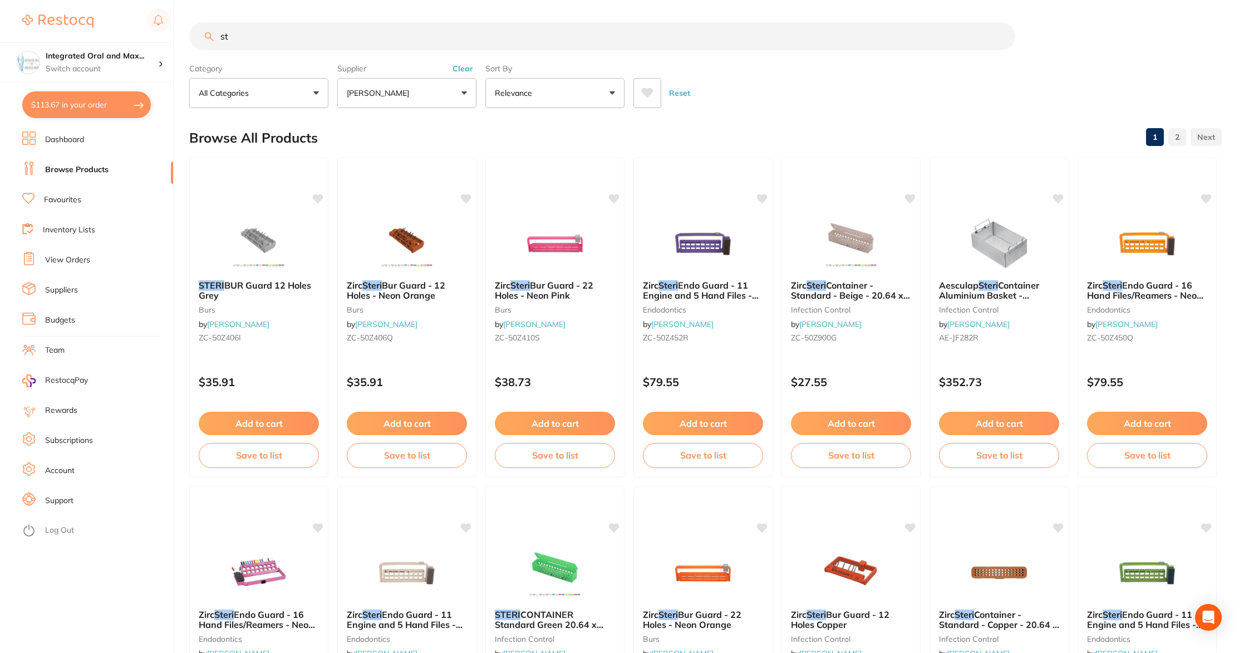
type input "s"
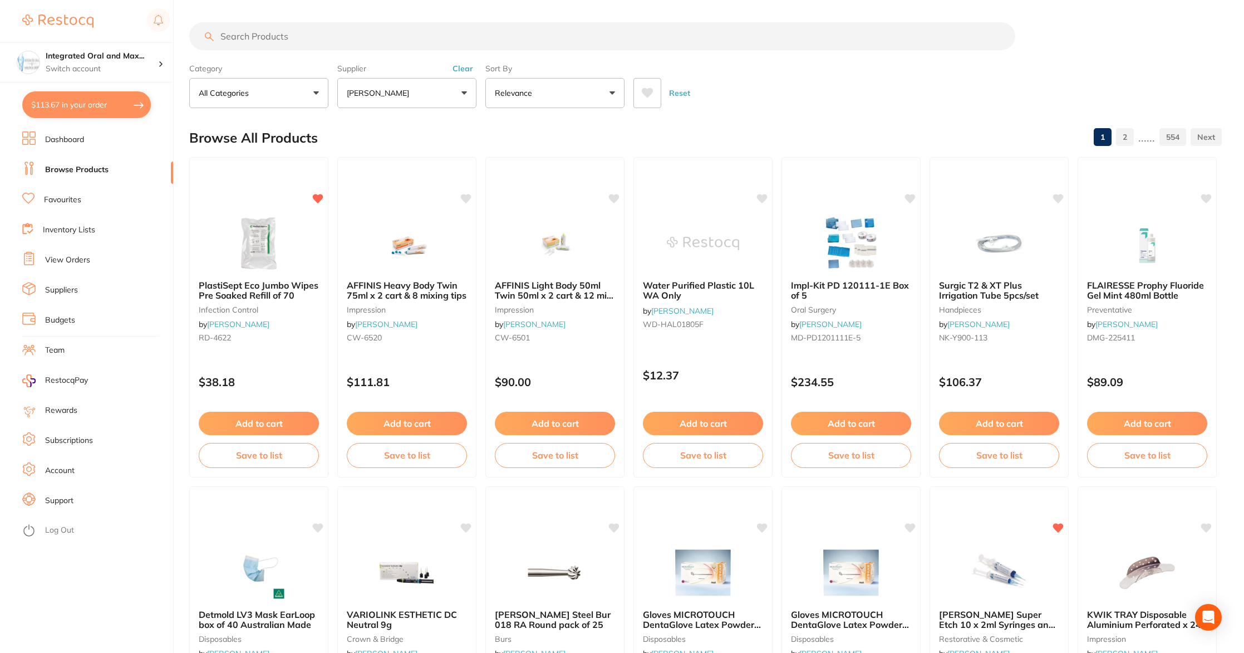
paste input "HS-9002938"
type input "HS-9002938"
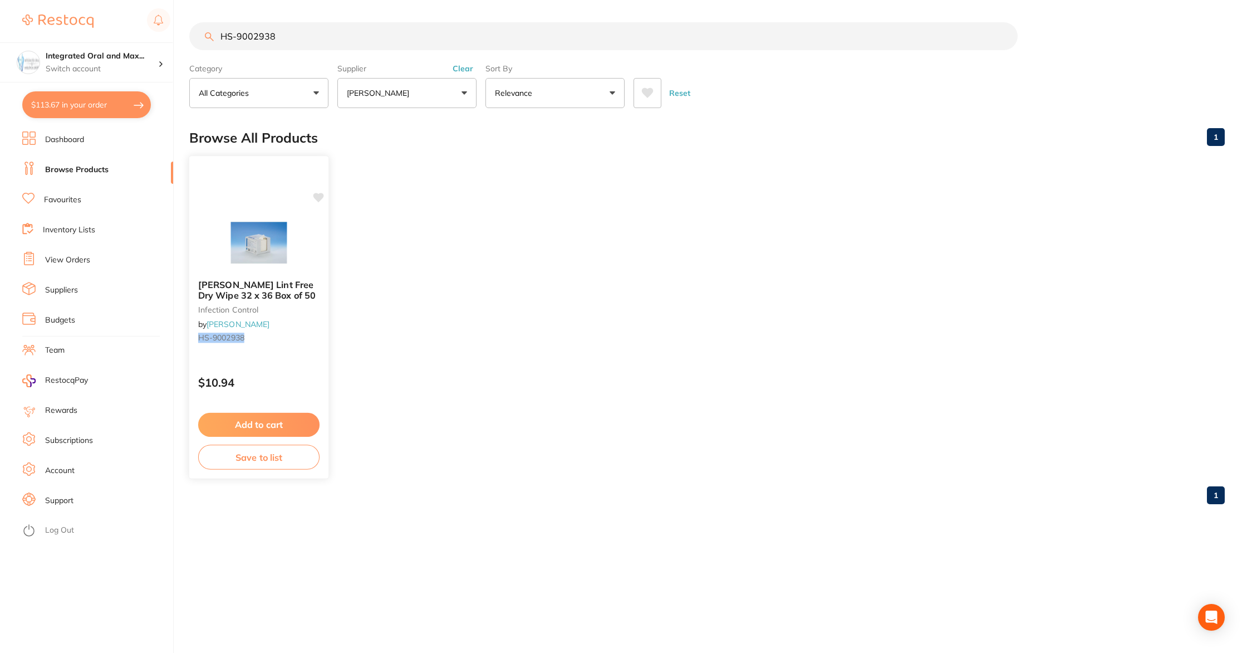
click at [316, 196] on icon at bounding box center [318, 197] width 11 height 9
click at [295, 423] on button "Add to cart" at bounding box center [259, 422] width 120 height 23
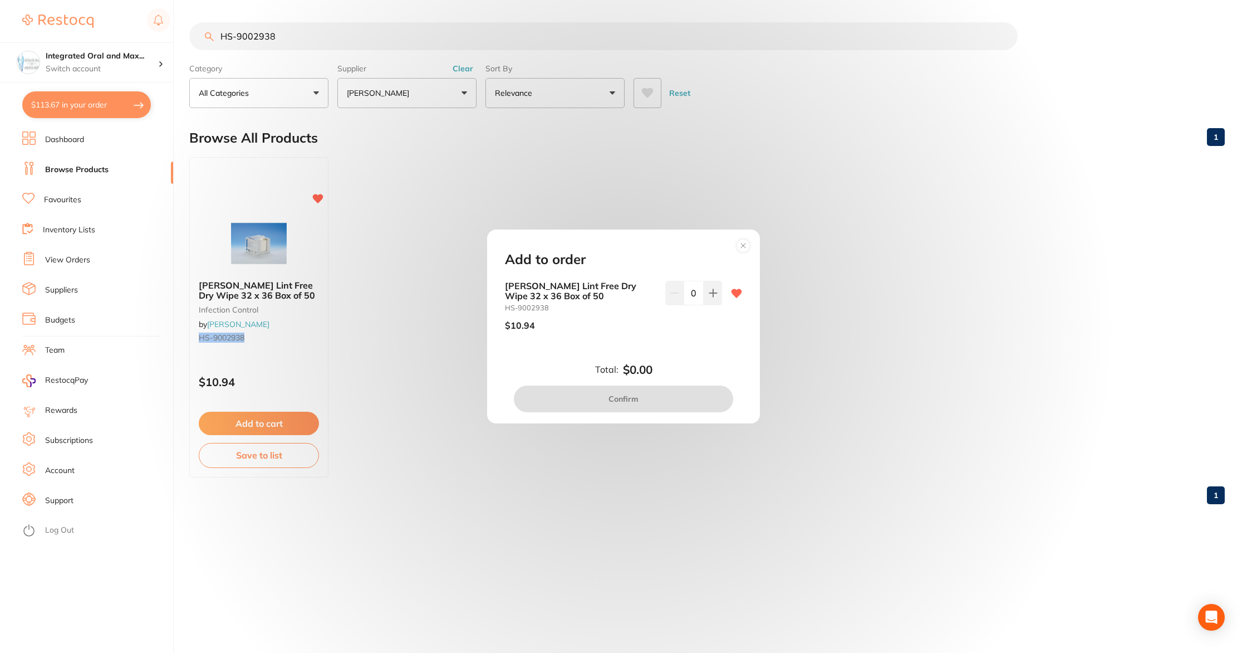
click at [699, 288] on input "0" at bounding box center [694, 293] width 20 height 24
click at [731, 338] on div at bounding box center [736, 310] width 11 height 59
click at [698, 292] on input "6" at bounding box center [694, 293] width 20 height 24
type input "10"
click at [611, 396] on button "Confirm" at bounding box center [623, 398] width 219 height 27
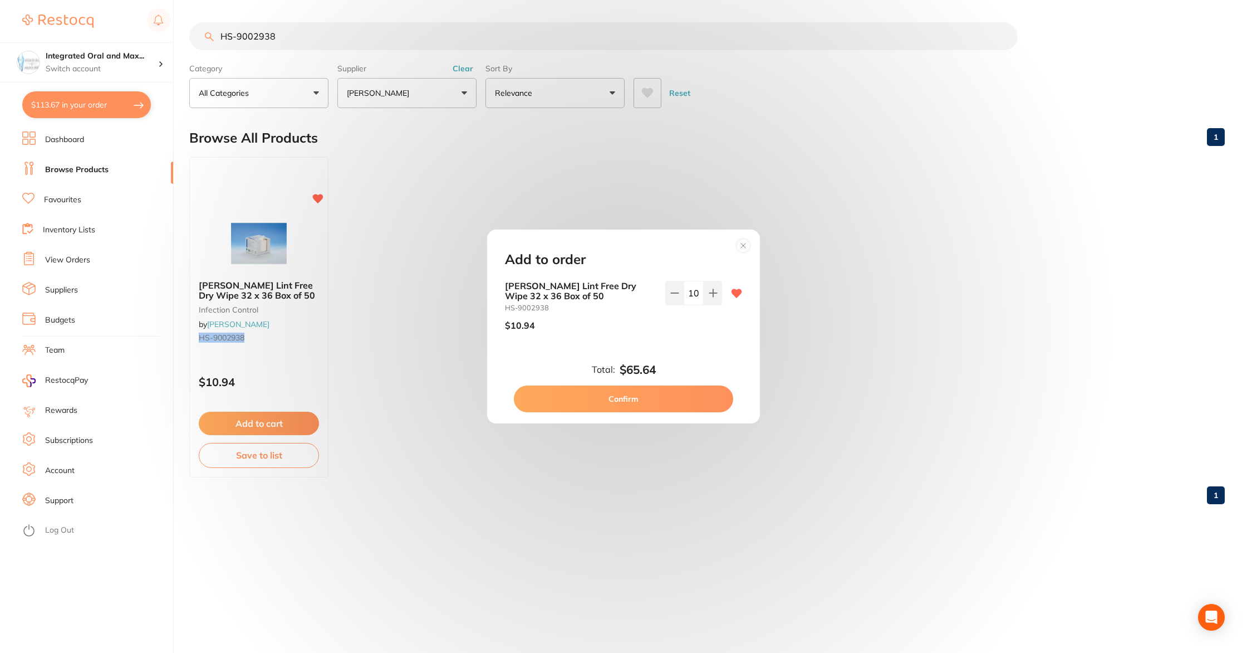
checkbox input "false"
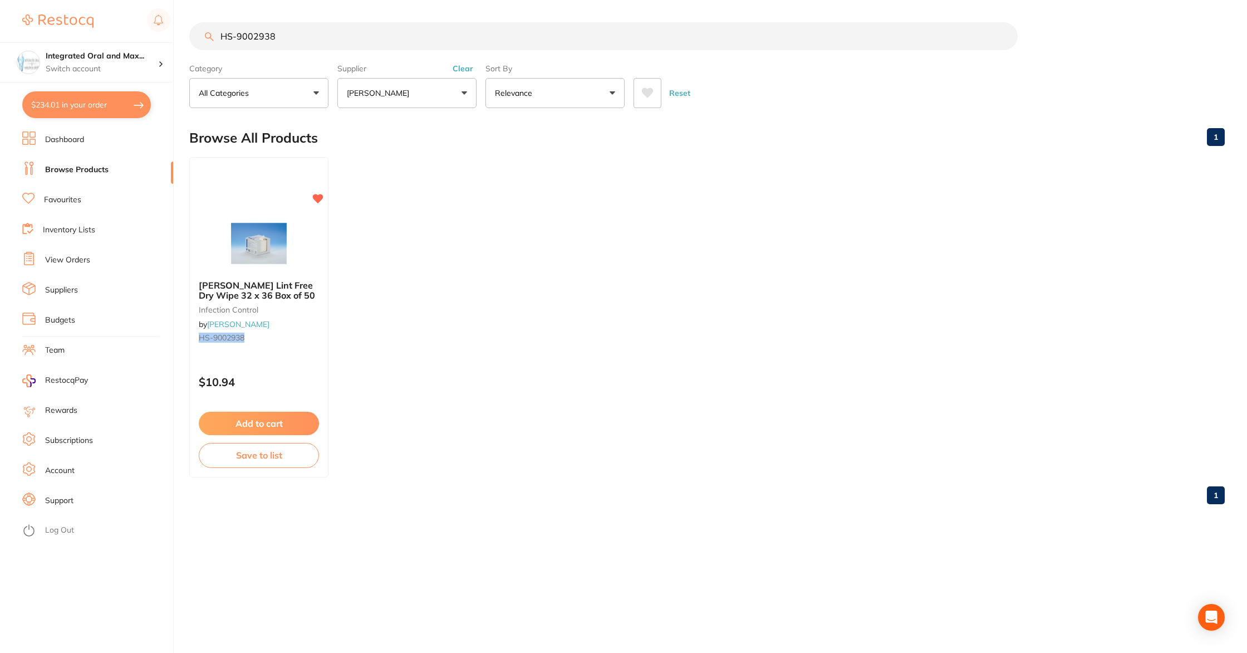
click at [90, 97] on button "$234.01 in your order" at bounding box center [86, 104] width 129 height 27
checkbox input "true"
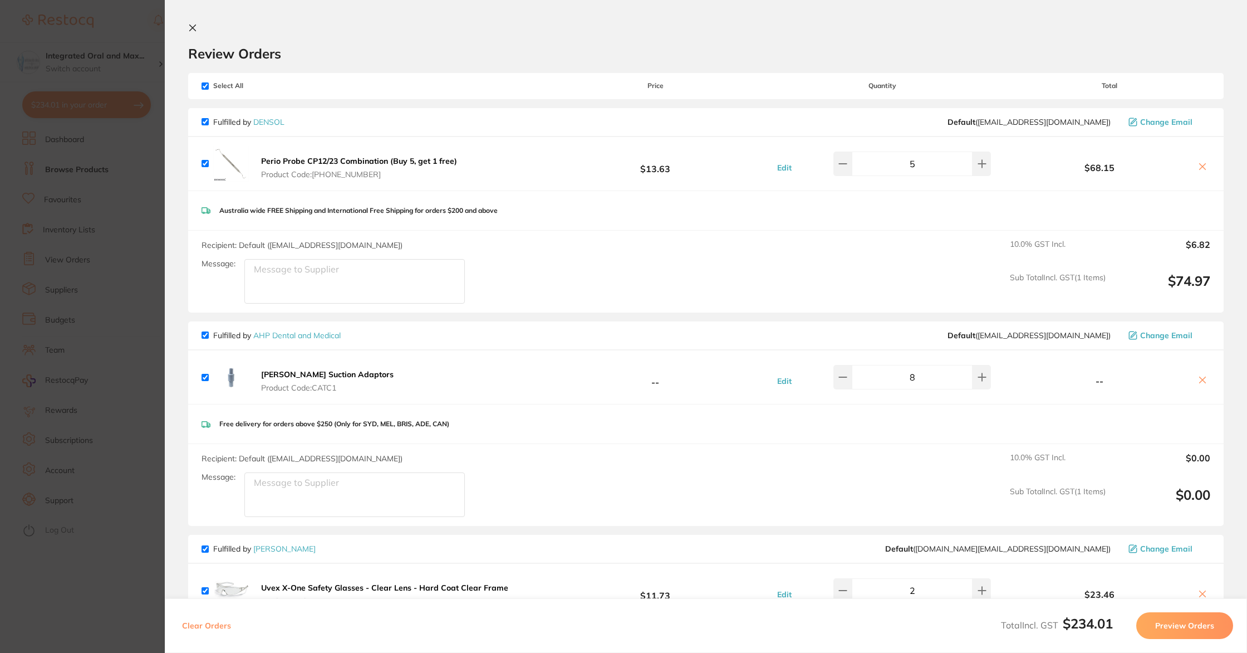
click at [190, 24] on icon at bounding box center [192, 27] width 9 height 9
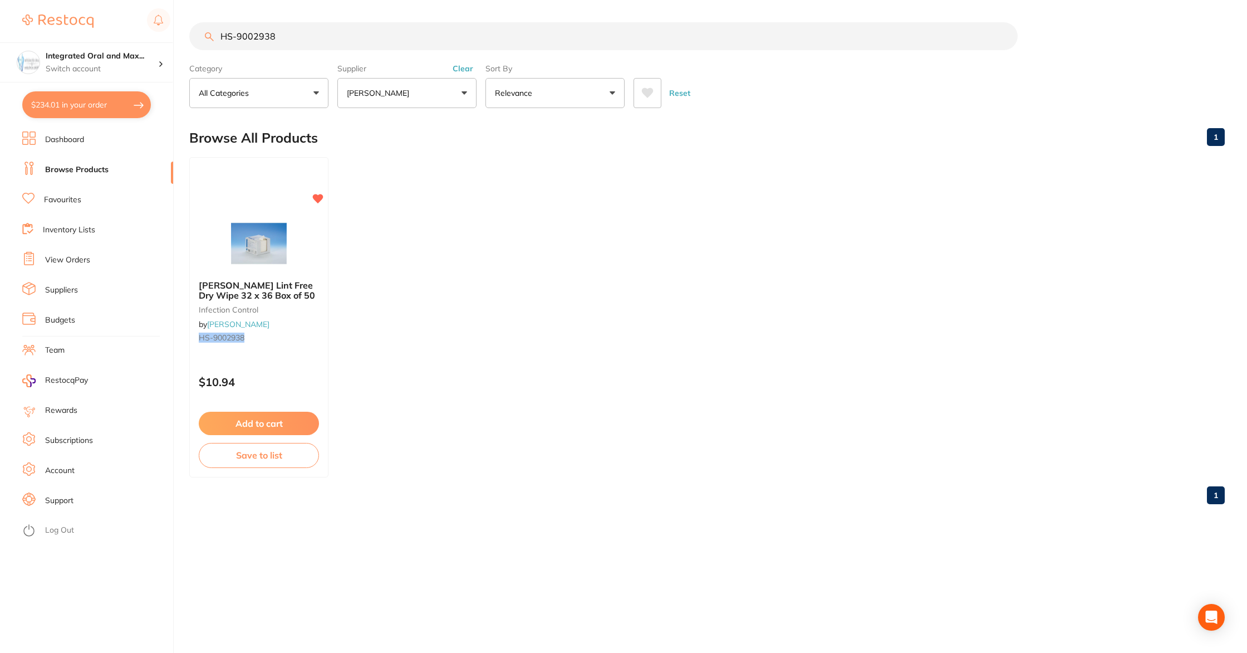
click at [553, 199] on ul "[PERSON_NAME] Lint Free Dry Wipe 32 x 36 Box of 50 infection control by [PERSON…" at bounding box center [707, 317] width 1036 height 320
click at [66, 104] on button "$234.01 in your order" at bounding box center [86, 104] width 129 height 27
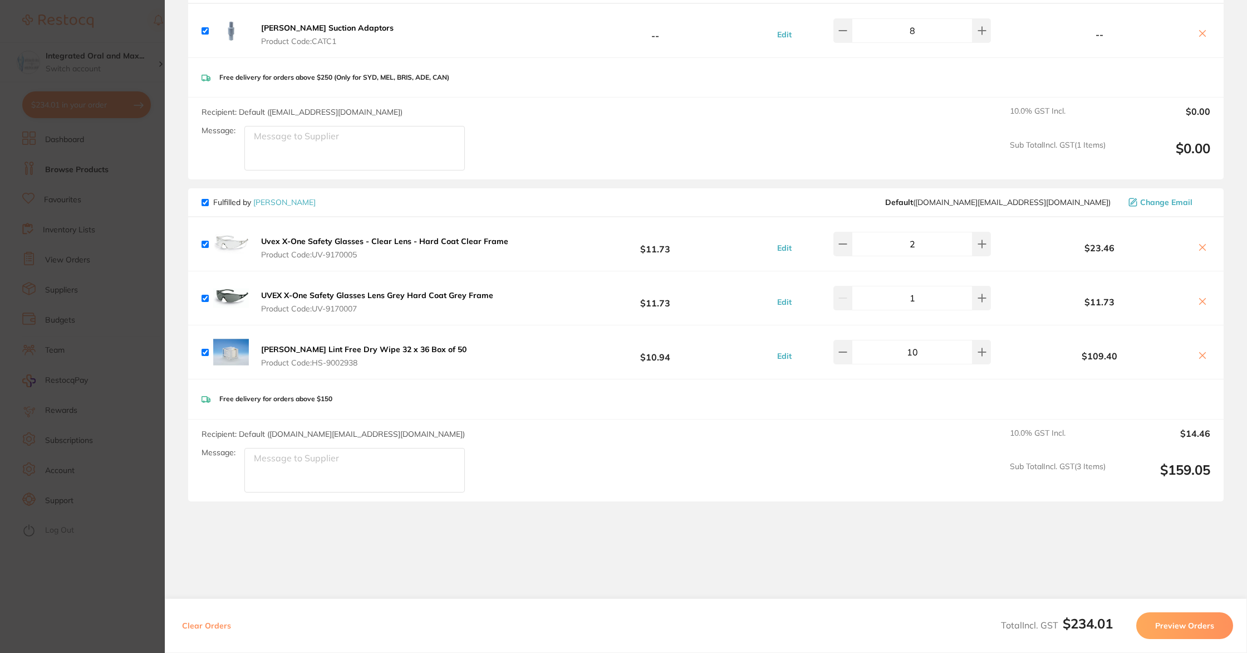
scroll to position [350, 0]
click at [147, 10] on section "Update RRP Set your pre negotiated price for this item. Item Agreed RRP (excl. …" at bounding box center [623, 326] width 1247 height 653
